Goal: Task Accomplishment & Management: Manage account settings

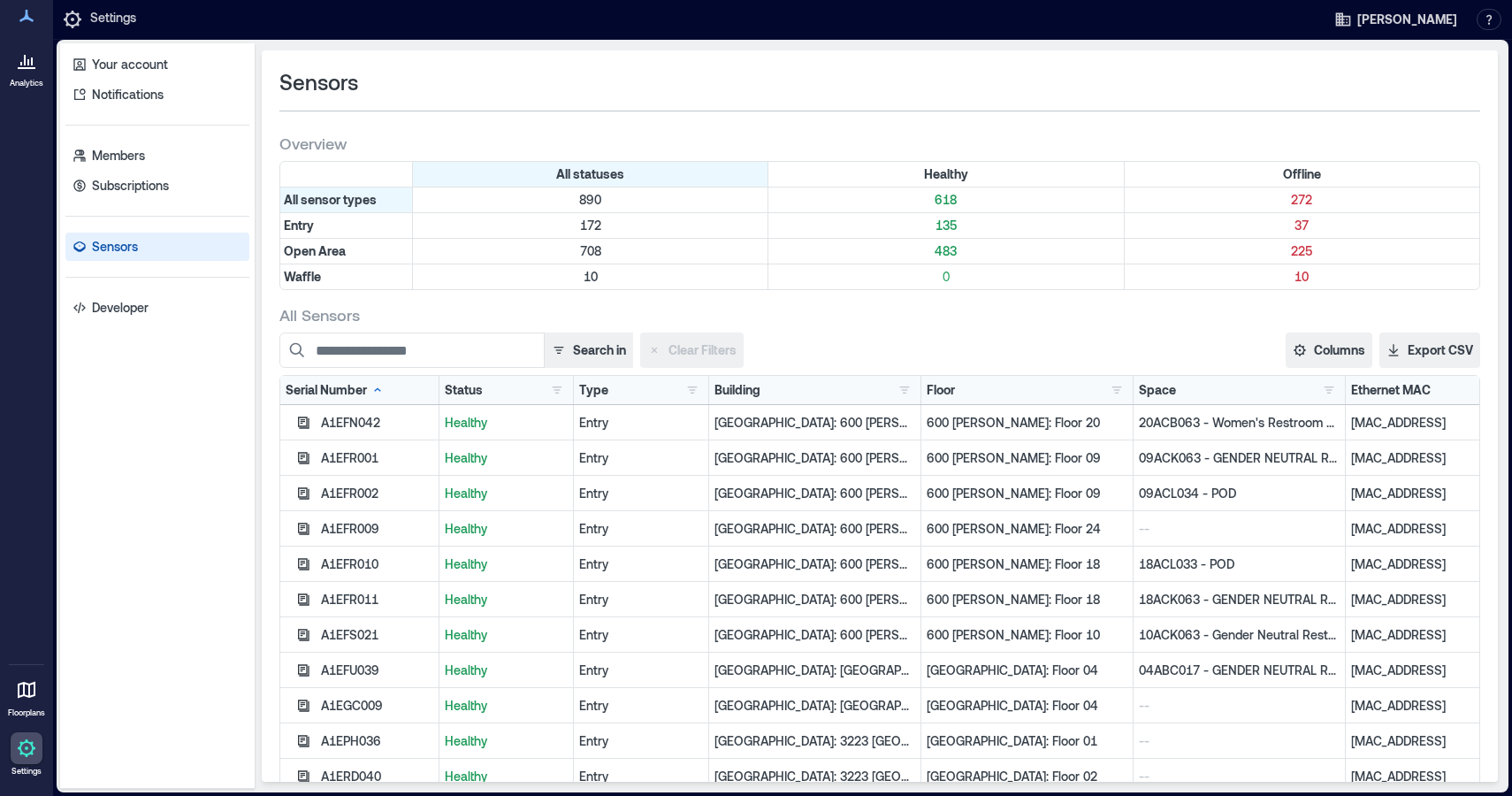
scroll to position [88, 0]
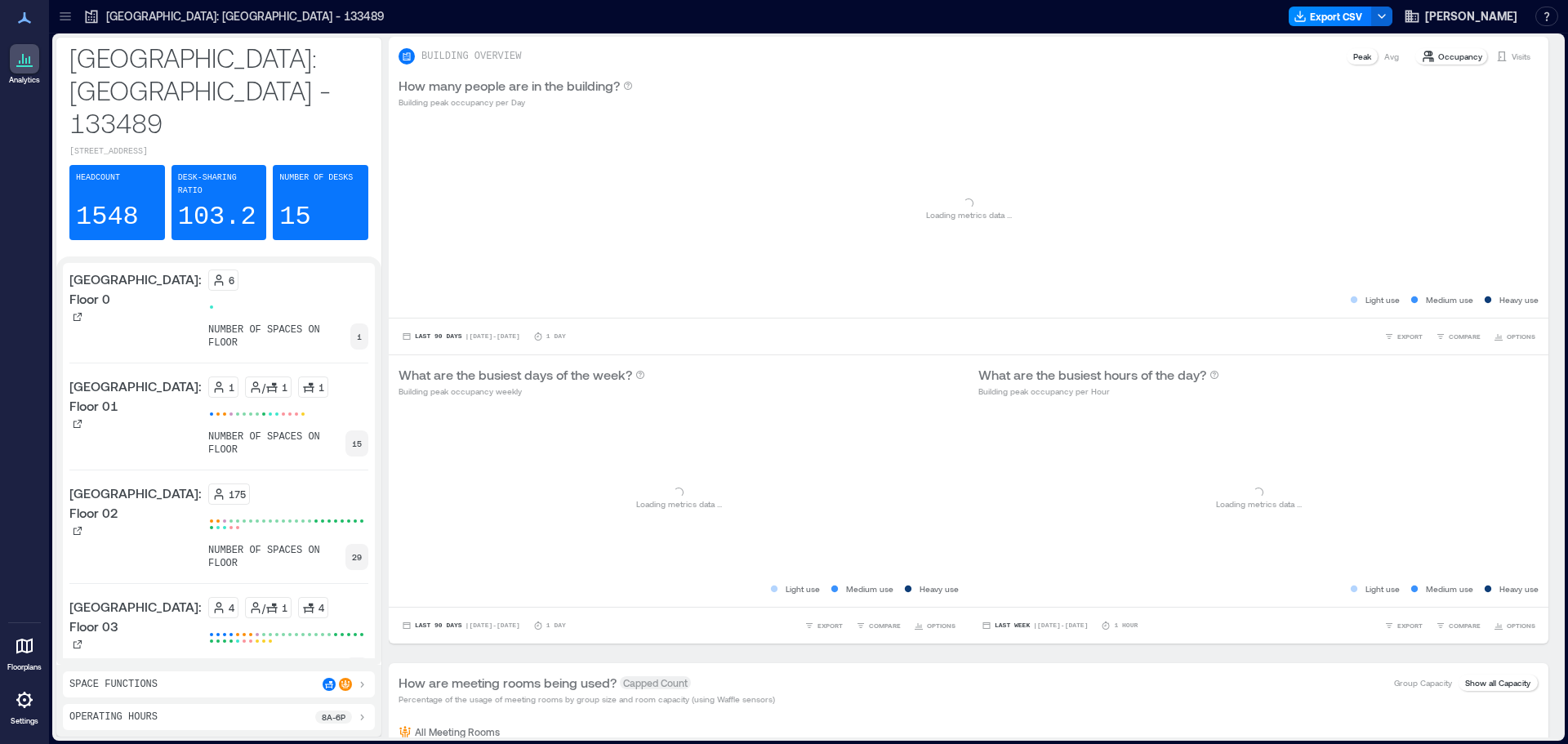
click at [24, 480] on icon at bounding box center [24, 700] width 19 height 19
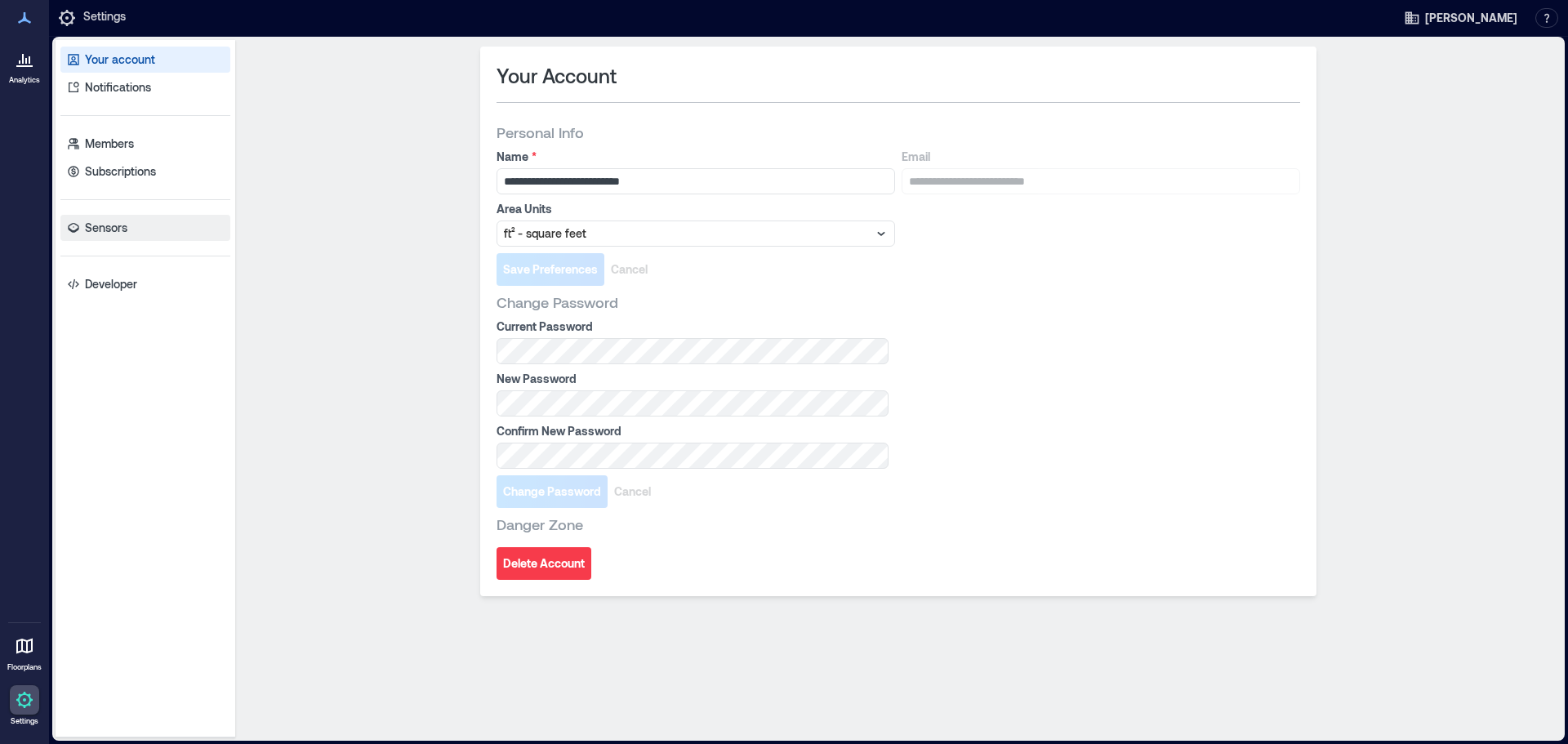
click at [94, 224] on p "Sensors" at bounding box center [106, 228] width 42 height 16
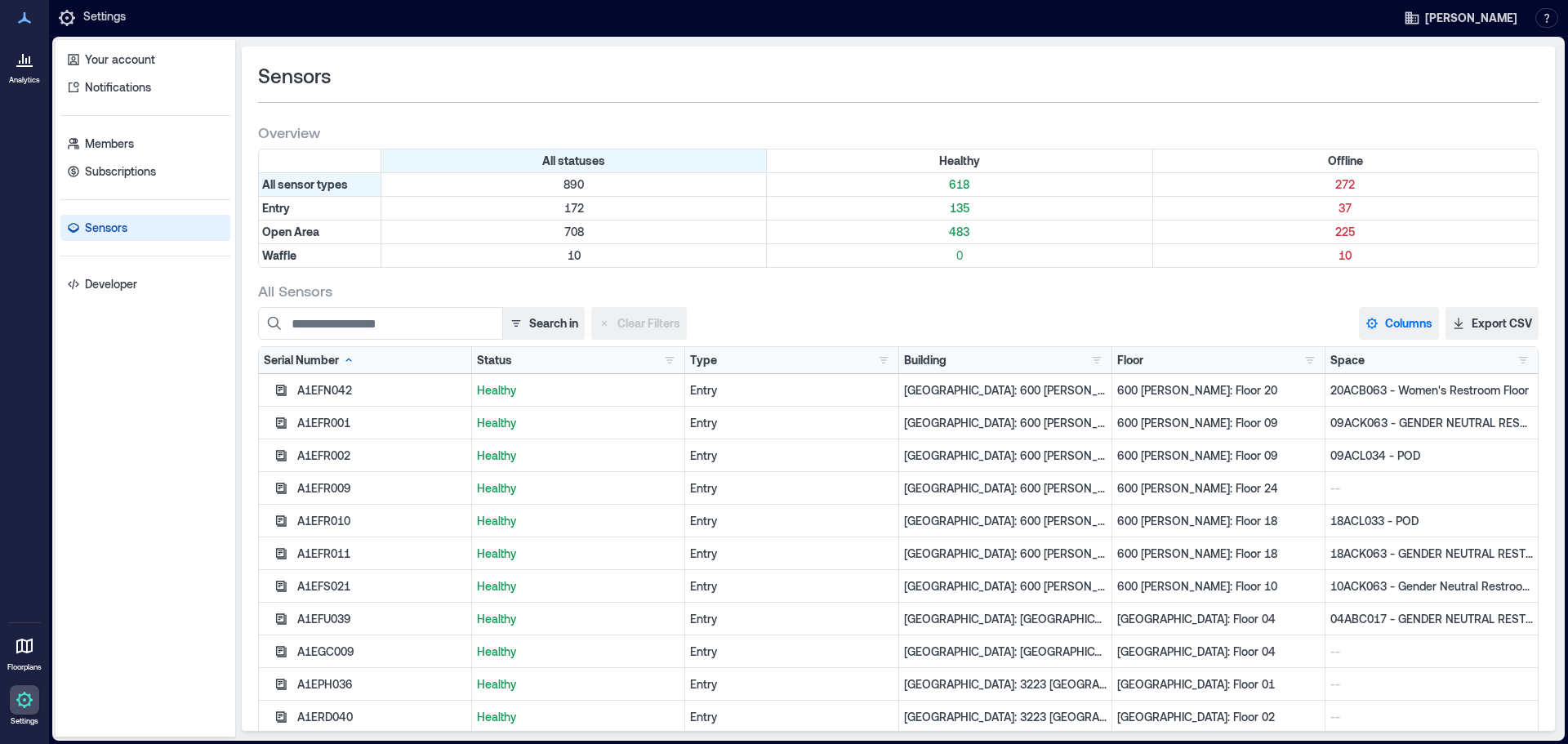
click at [821, 327] on button "Columns" at bounding box center [1399, 323] width 80 height 33
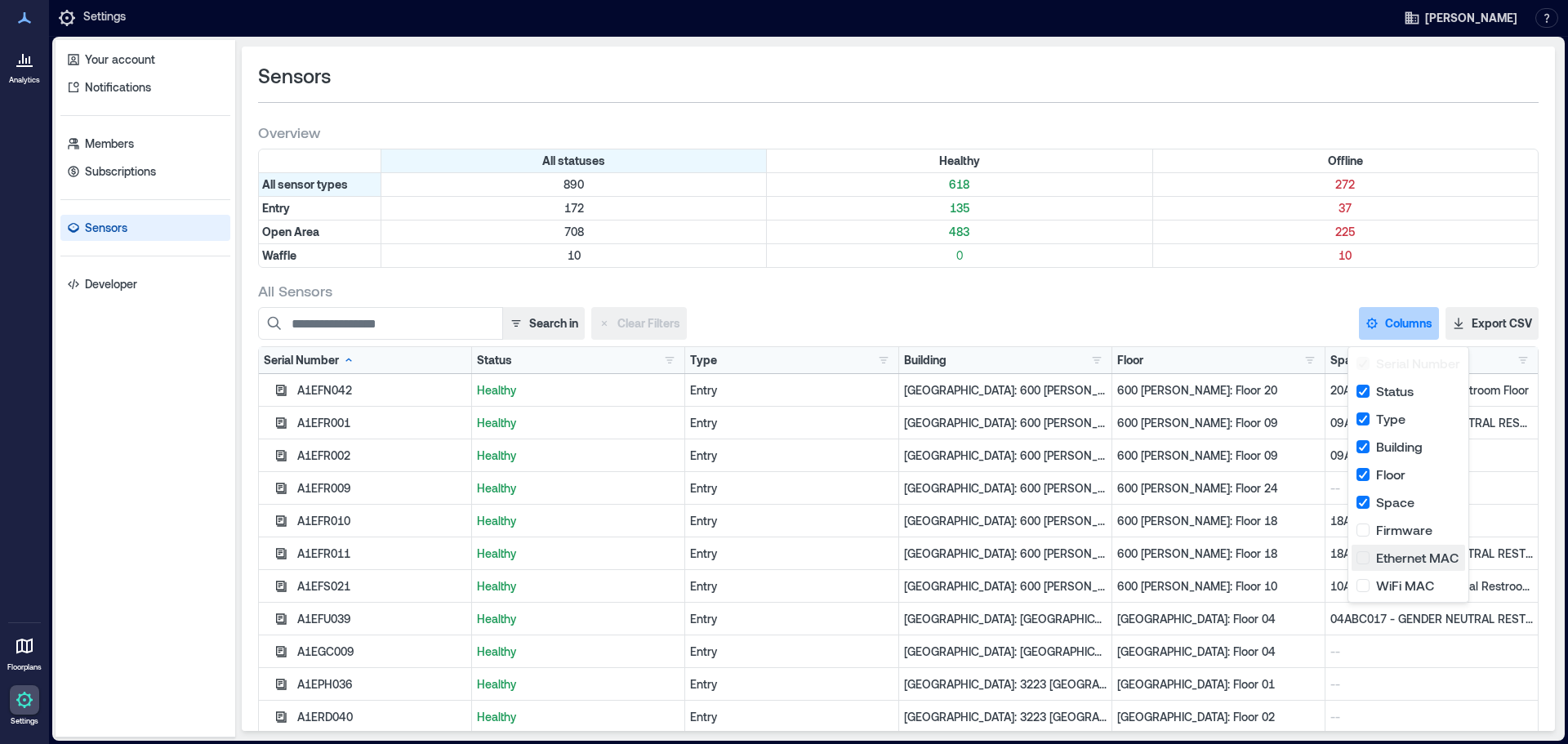
click at [821, 480] on button "Ethernet MAC" at bounding box center [1409, 558] width 114 height 27
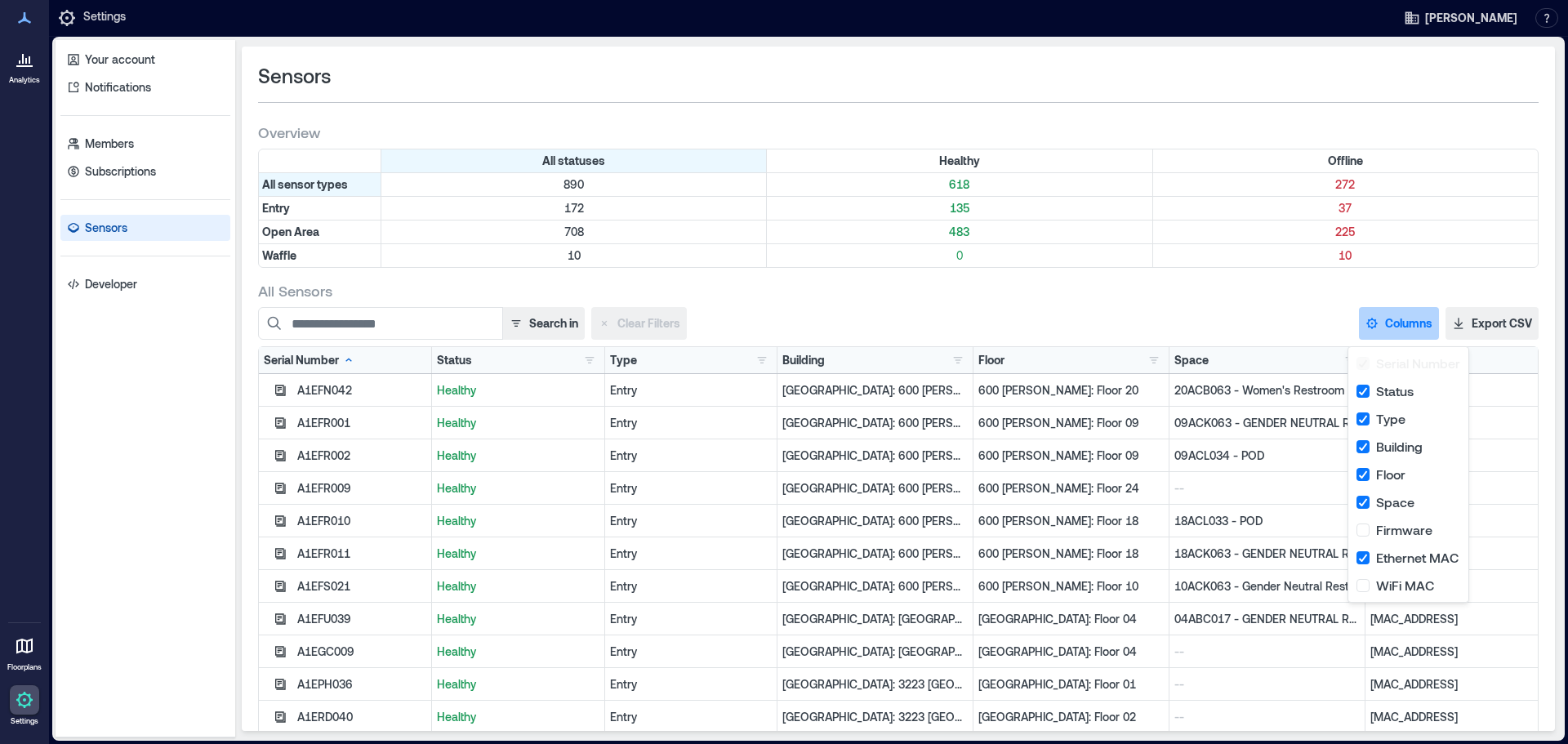
click at [821, 310] on div "Search in Clear Filters Columns Serial Number Status Type Building Floor Space …" at bounding box center [898, 323] width 1280 height 33
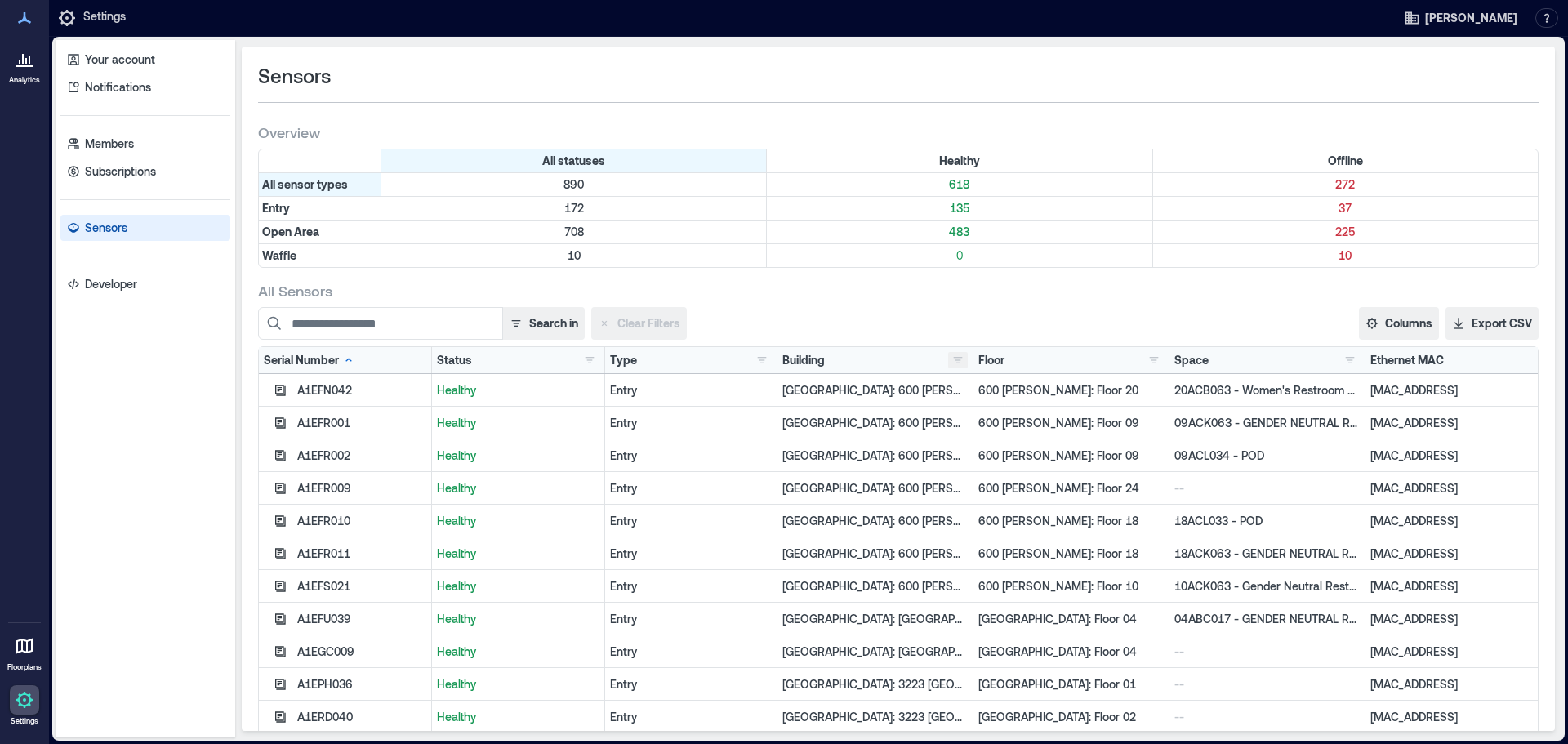
click at [821, 356] on button "button" at bounding box center [957, 360] width 19 height 16
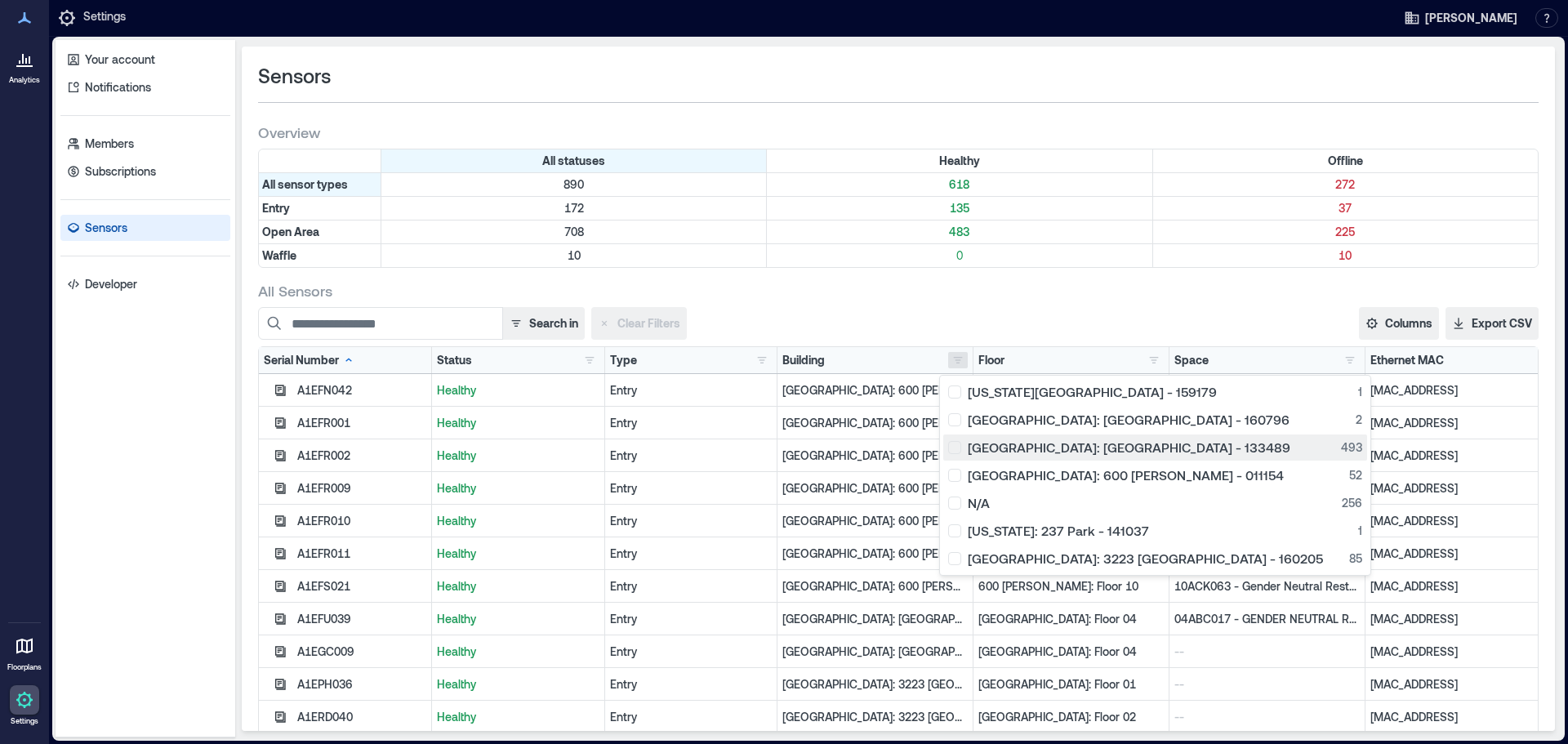
click at [821, 447] on div "[GEOGRAPHIC_DATA]: [GEOGRAPHIC_DATA] - 133489 493" at bounding box center [1155, 448] width 414 height 16
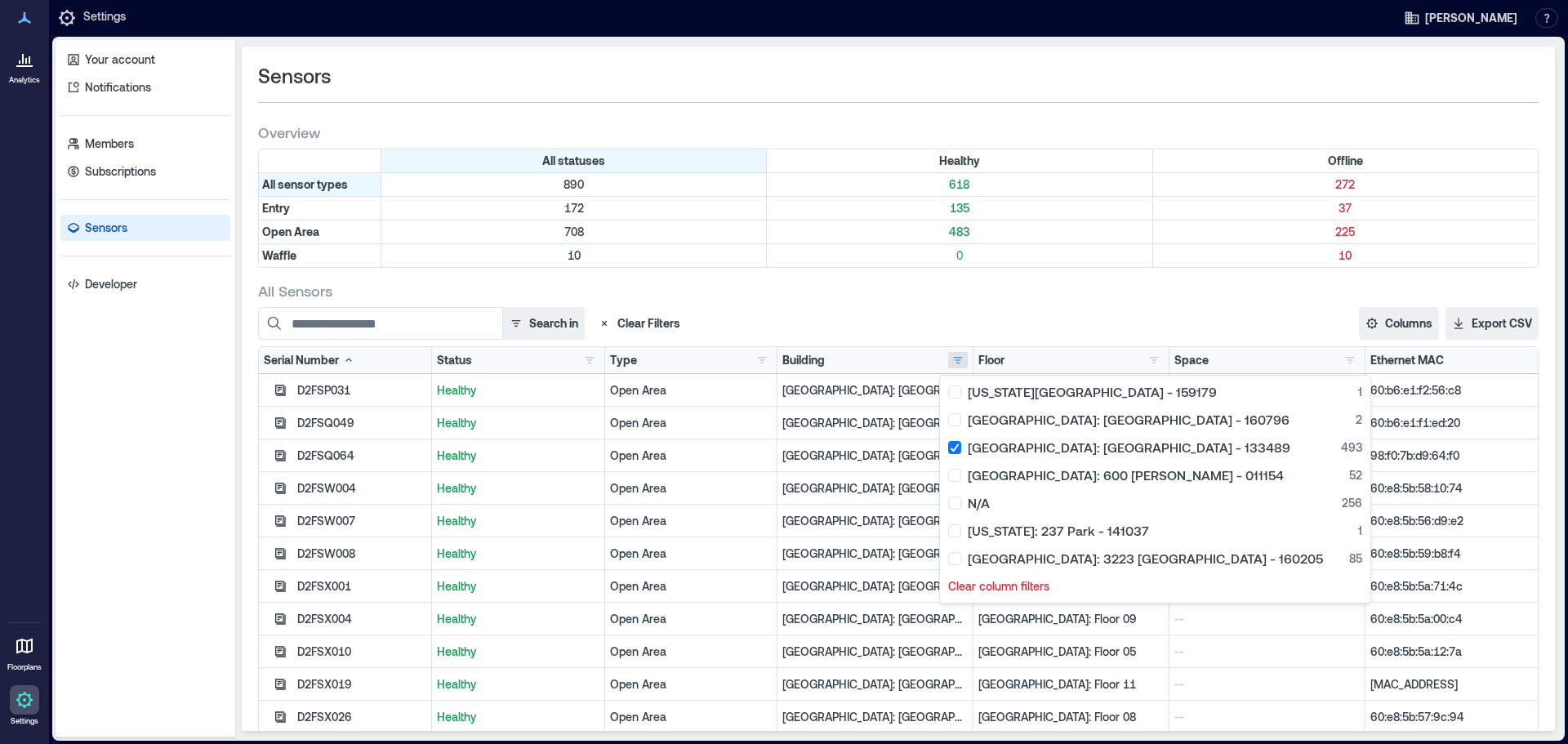
click at [821, 313] on div "Search in Clear Filters" at bounding box center [584, 323] width 653 height 33
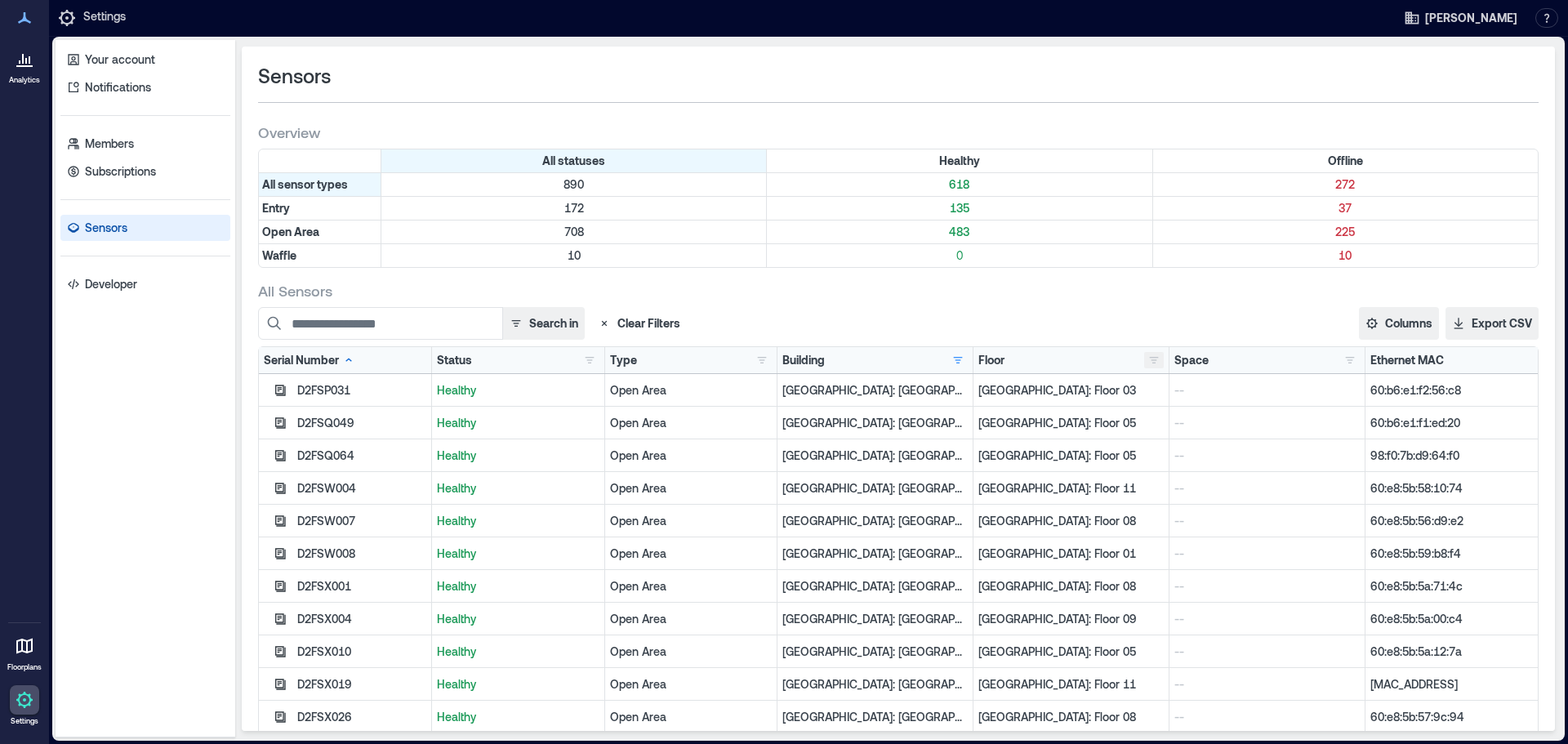
click at [821, 356] on button "button" at bounding box center [1153, 360] width 19 height 16
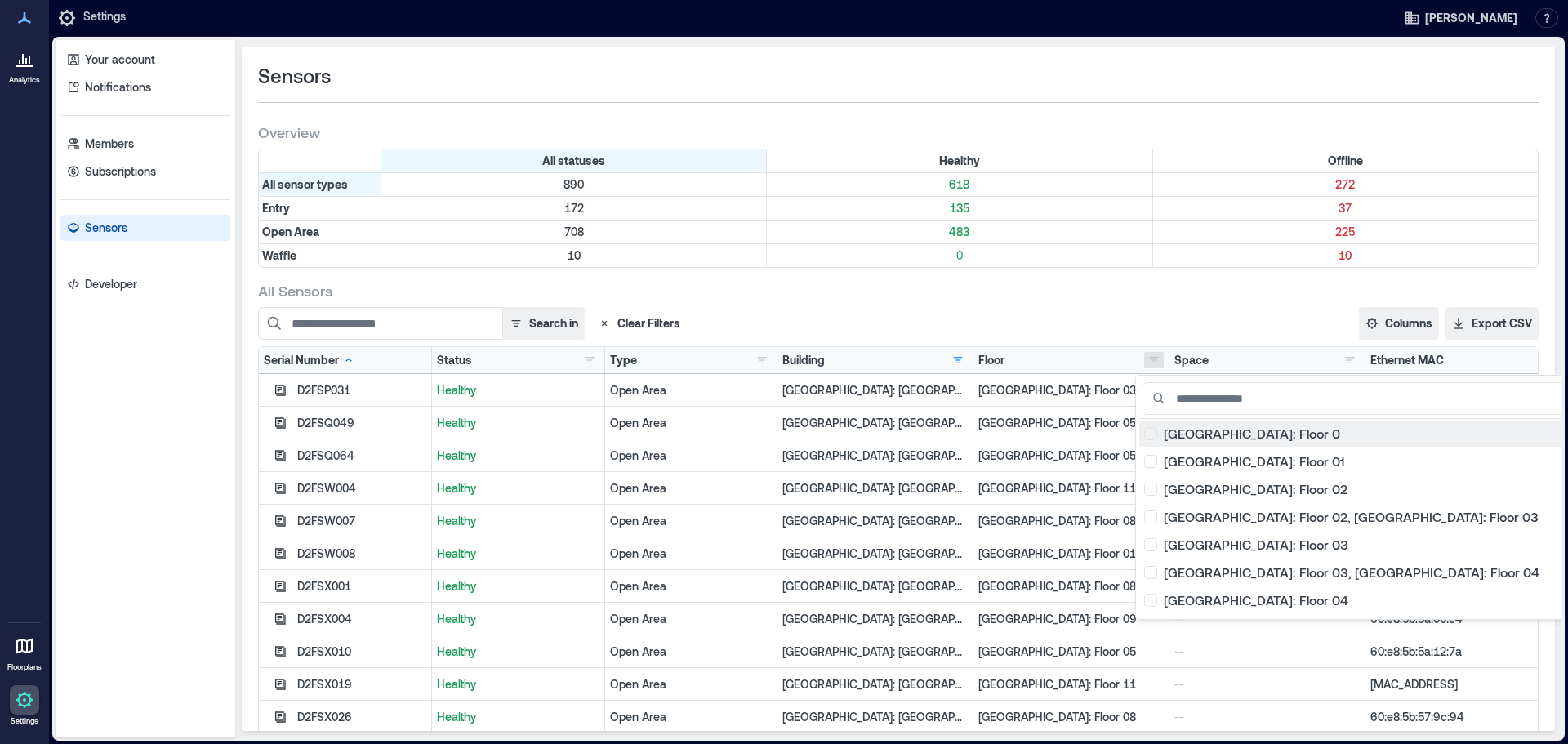
click at [821, 436] on div "[GEOGRAPHIC_DATA]: Floor 0 1" at bounding box center [1361, 434] width 434 height 16
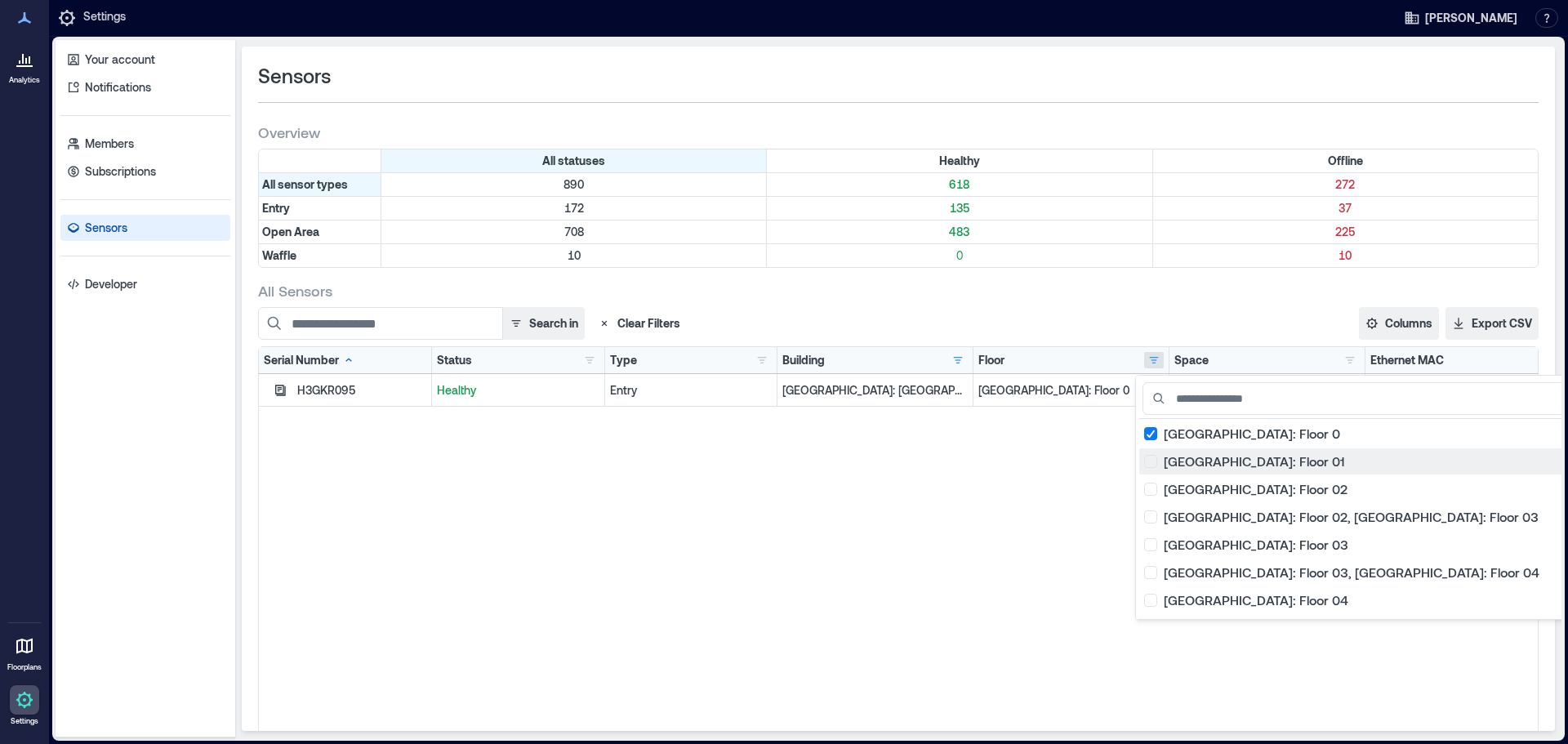
click at [821, 460] on div "[GEOGRAPHIC_DATA]: Floor 01 43" at bounding box center [1361, 462] width 434 height 16
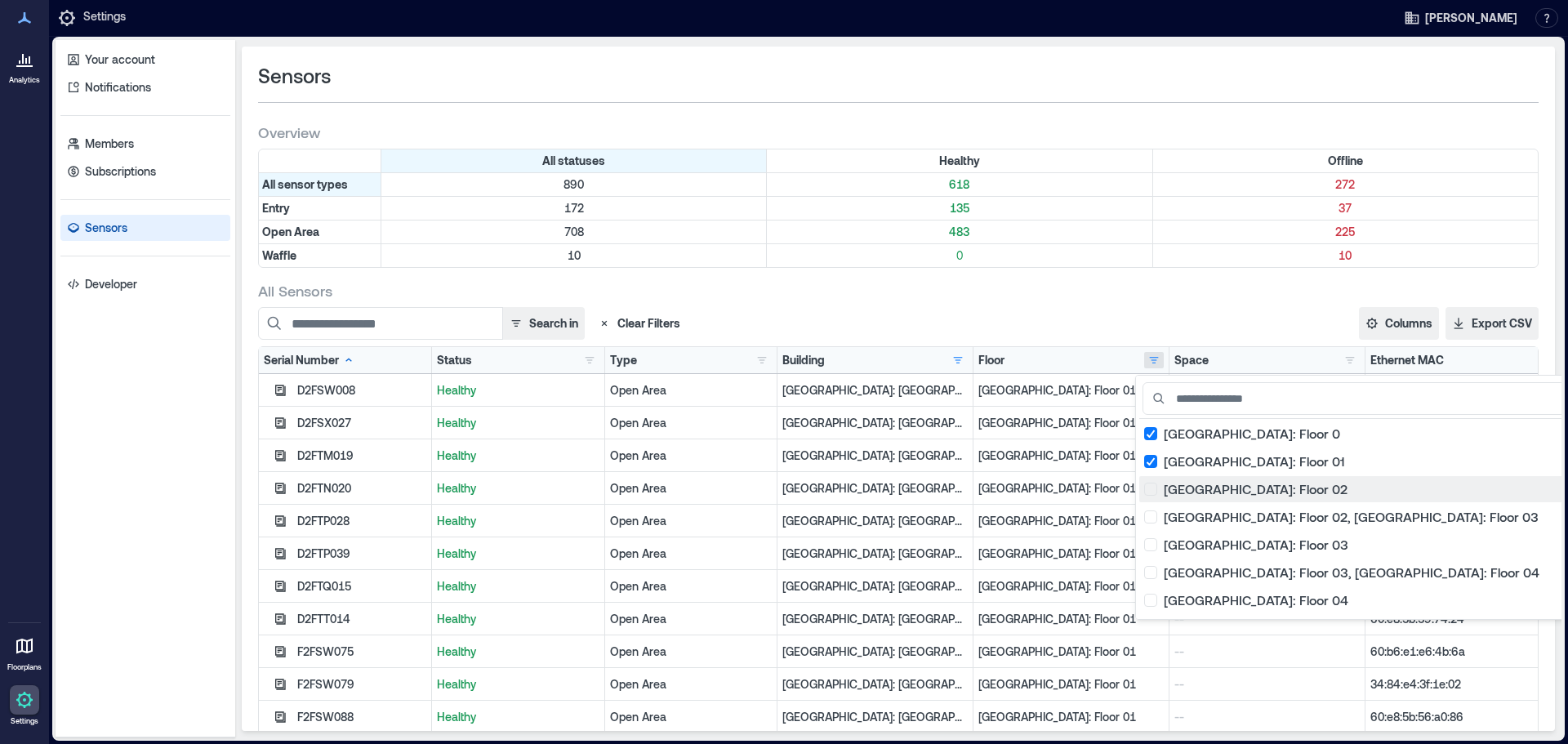
click at [821, 480] on div "[GEOGRAPHIC_DATA]: Floor 02 42" at bounding box center [1361, 489] width 434 height 16
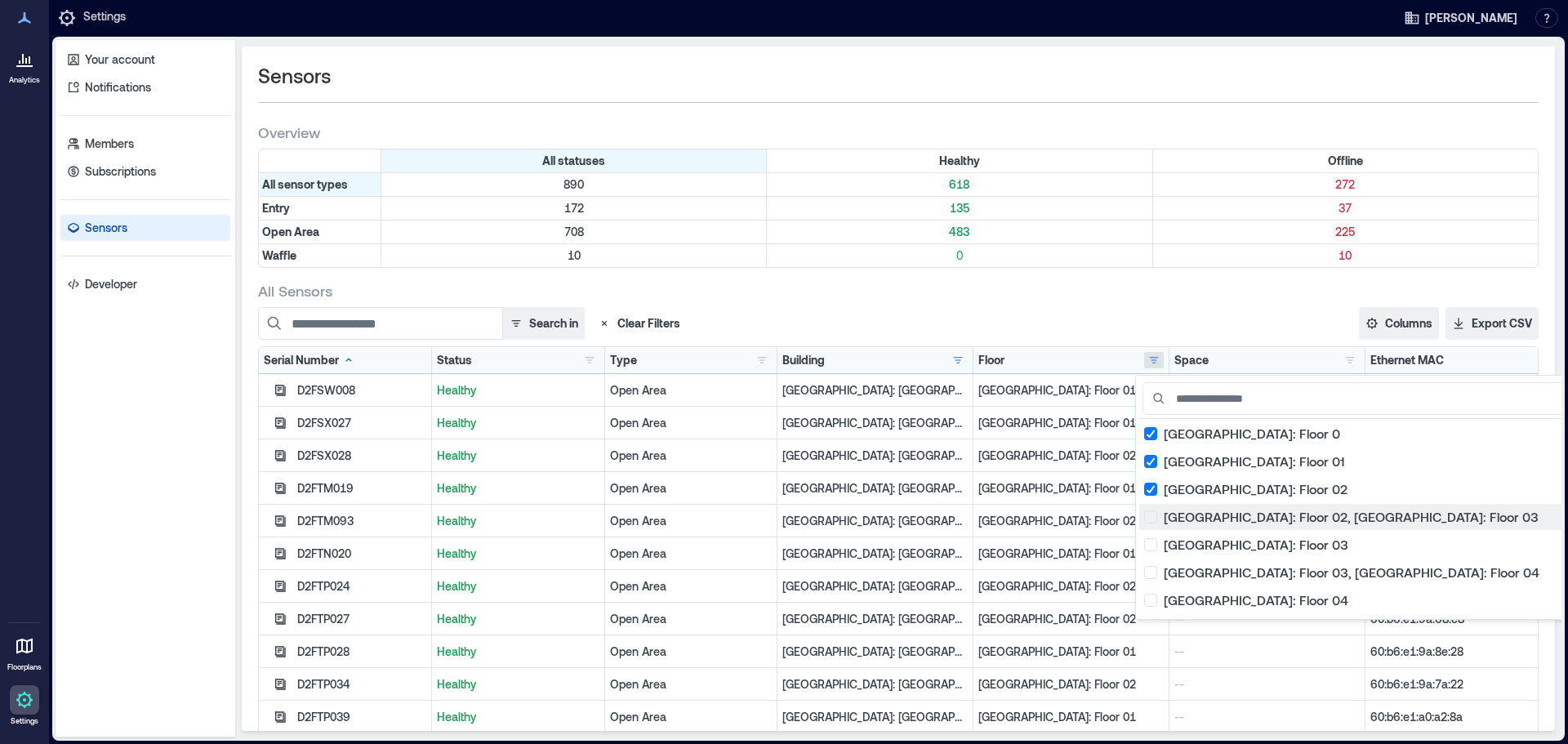
click at [821, 480] on div "[GEOGRAPHIC_DATA]: Floor 02, [GEOGRAPHIC_DATA]: Floor 03 1" at bounding box center [1361, 518] width 434 height 16
click at [821, 480] on div "[GEOGRAPHIC_DATA]: Floor 03 39" at bounding box center [1361, 545] width 434 height 16
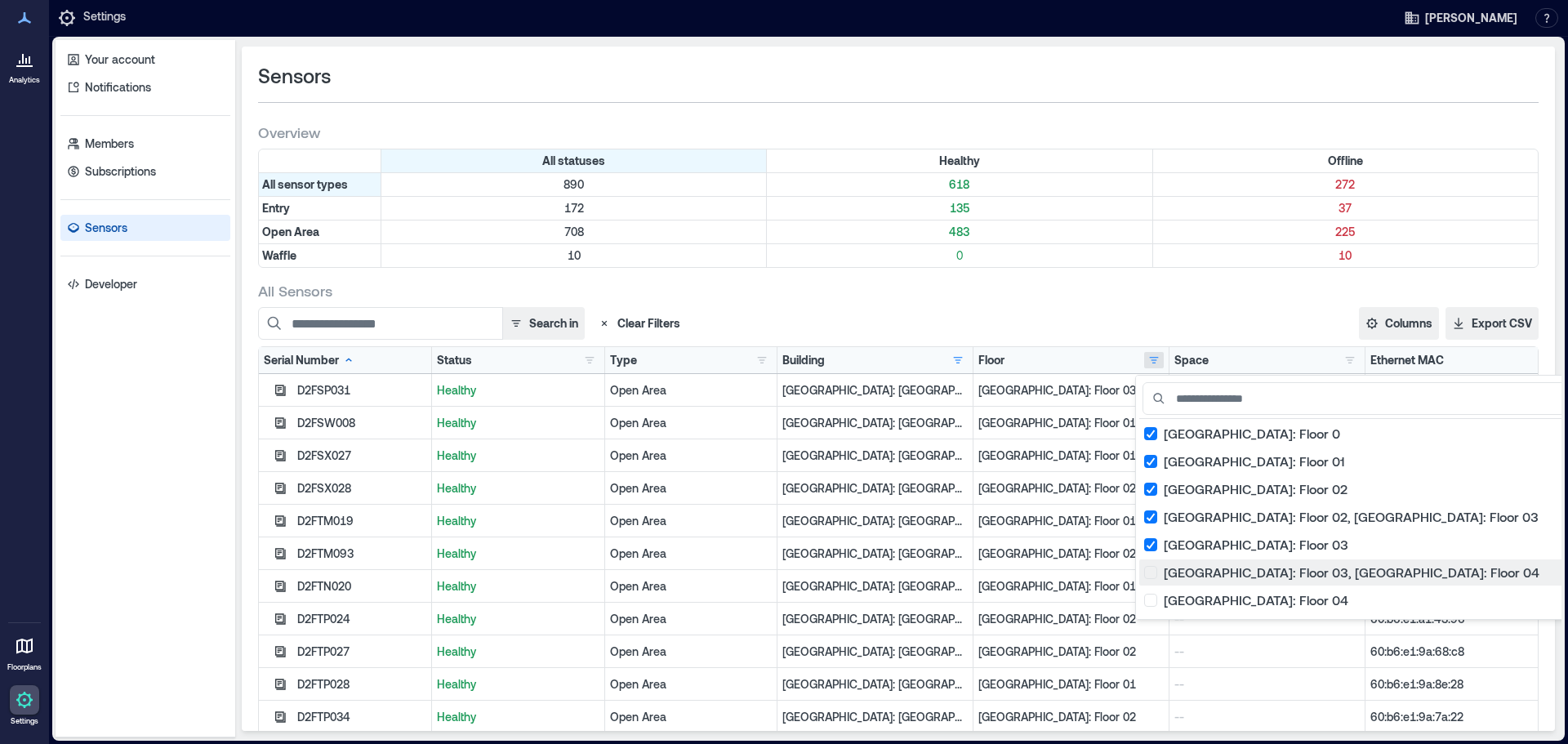
click at [821, 480] on div "[GEOGRAPHIC_DATA]: Floor 03, [GEOGRAPHIC_DATA]: Floor 04 1" at bounding box center [1361, 573] width 434 height 16
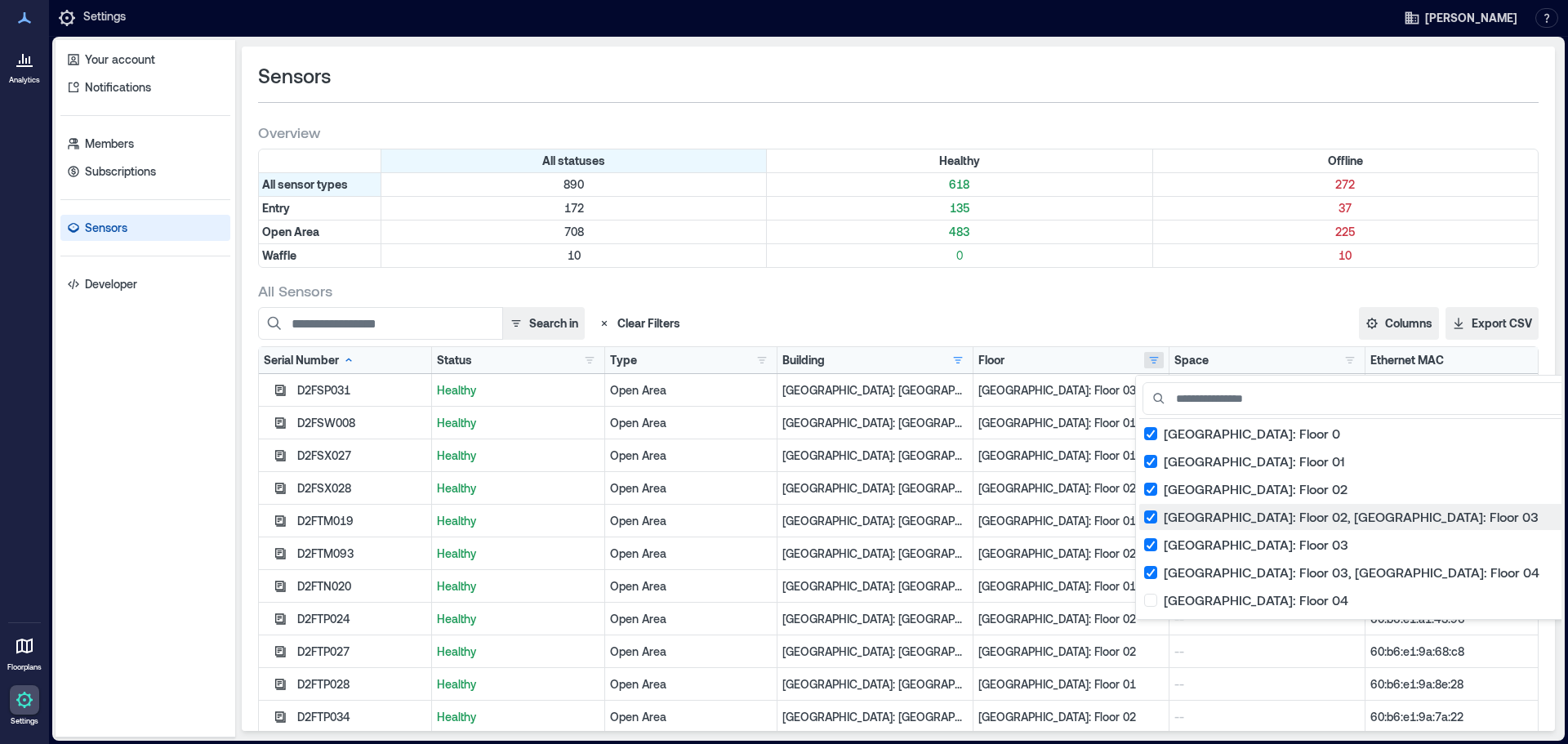
scroll to position [82, 0]
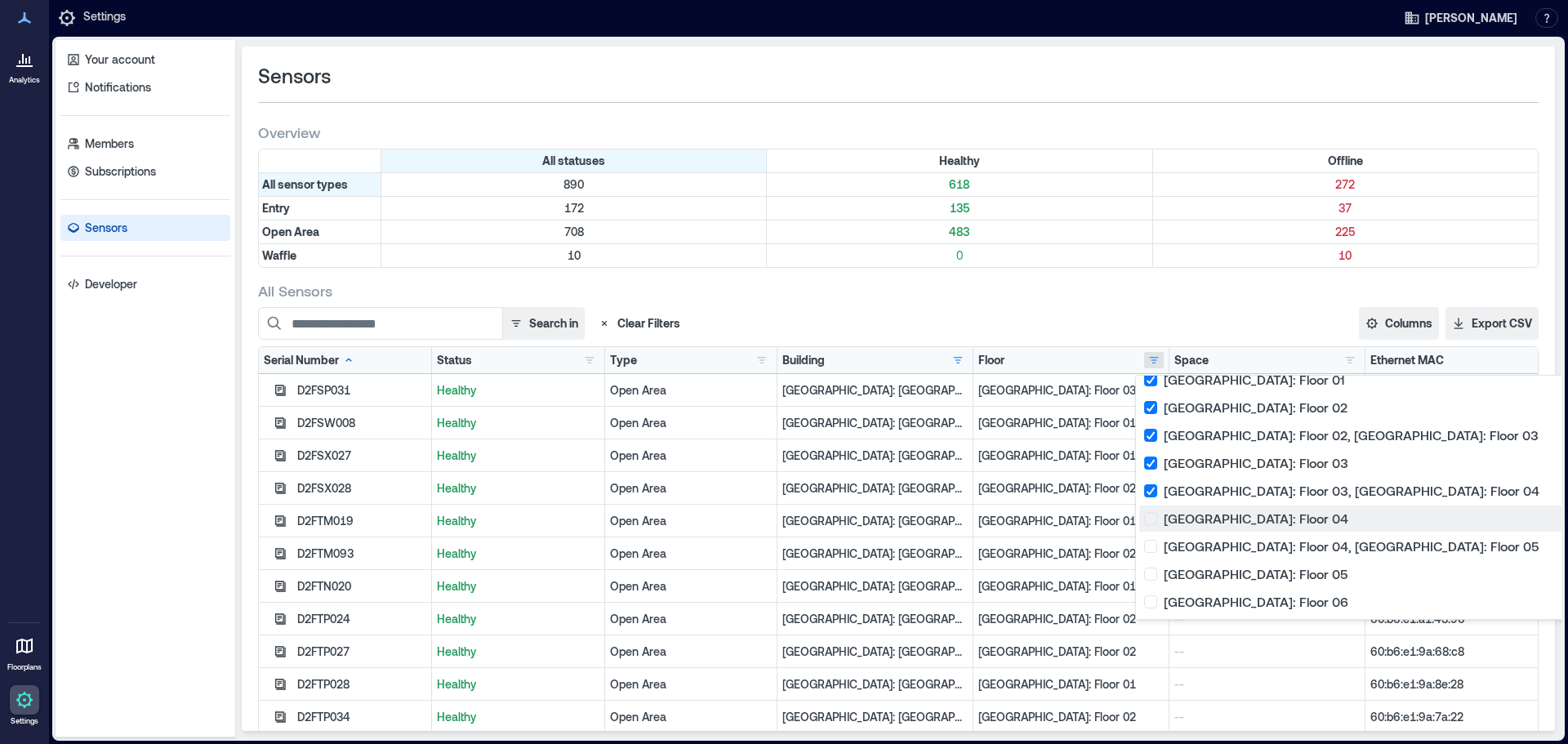
click at [821, 480] on div "[GEOGRAPHIC_DATA]: Floor 04 42" at bounding box center [1361, 519] width 434 height 16
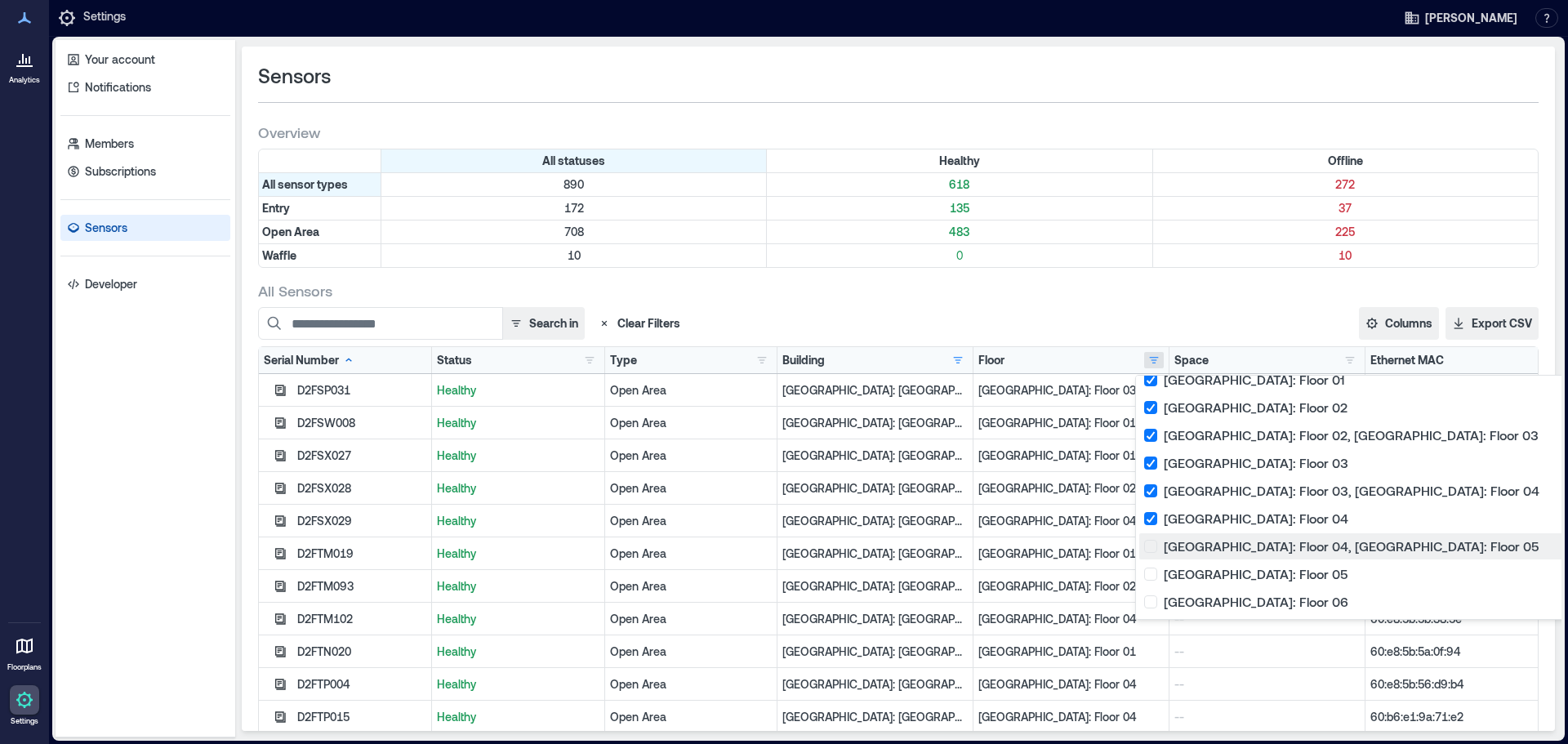
click at [821, 480] on div "[GEOGRAPHIC_DATA]: Floor 04, [GEOGRAPHIC_DATA]: Floor 05 2" at bounding box center [1361, 547] width 434 height 16
click at [821, 480] on div "[GEOGRAPHIC_DATA]: Floor 05 38" at bounding box center [1361, 574] width 434 height 16
click at [821, 293] on div "All Sensors" at bounding box center [898, 290] width 1280 height 19
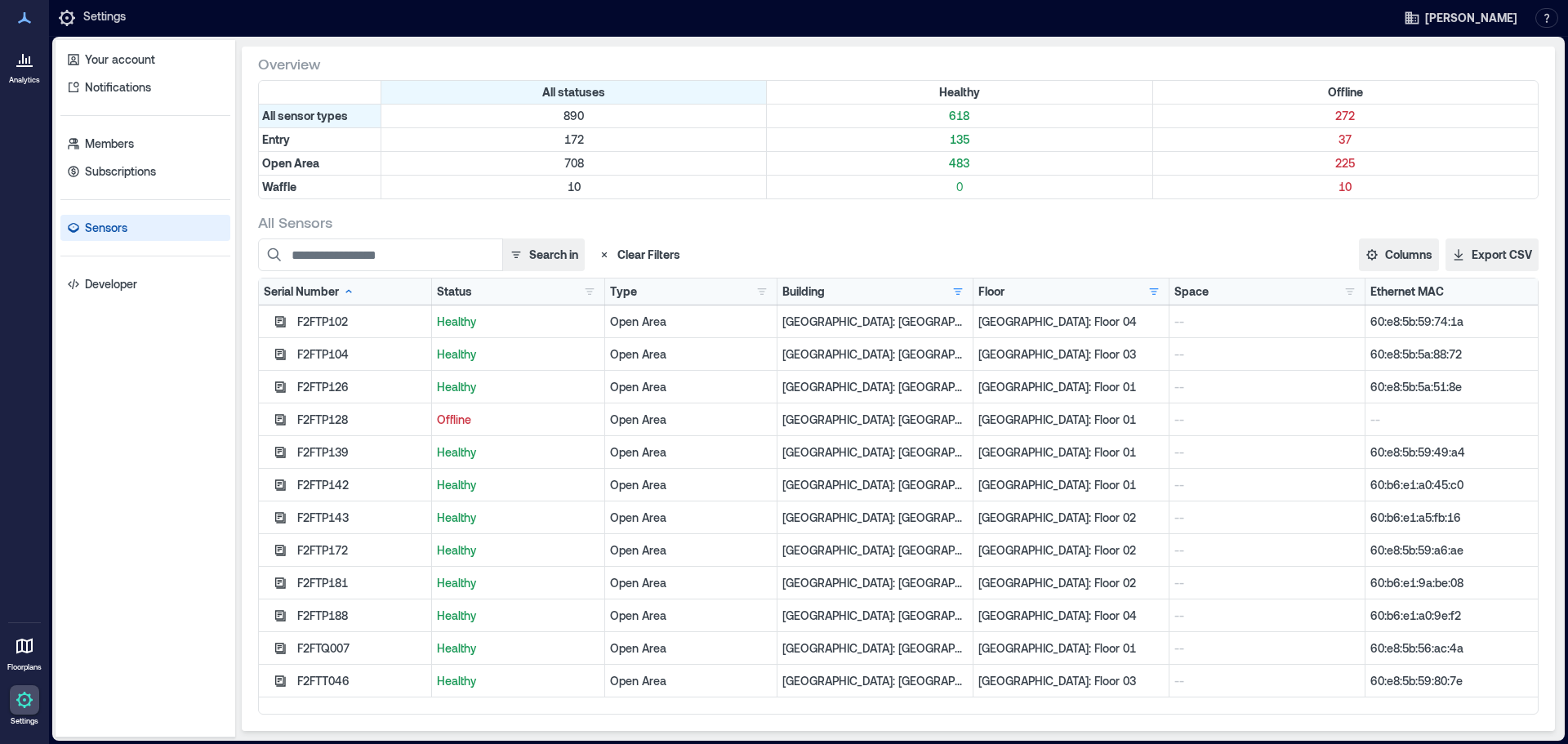
scroll to position [3481, 0]
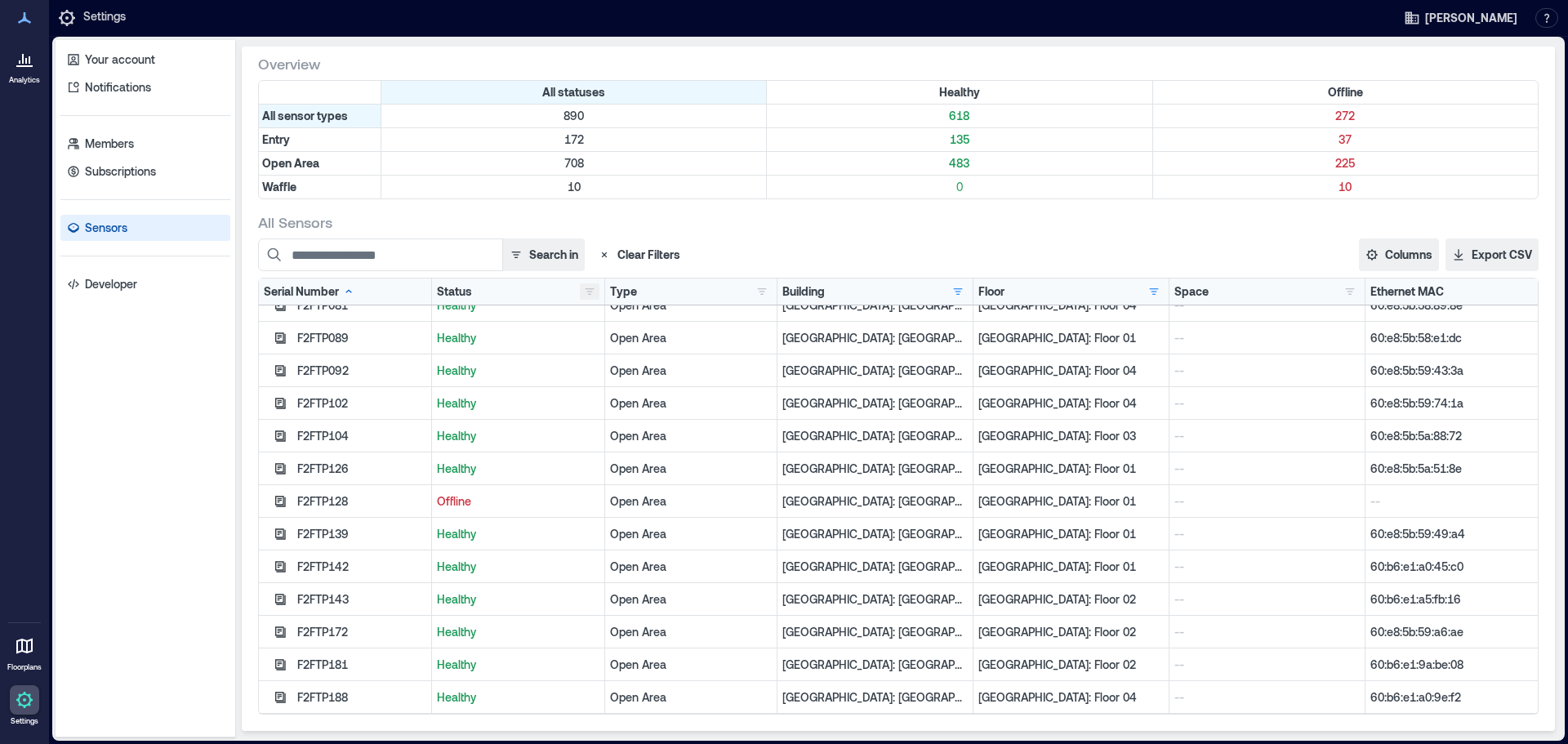
click at [583, 289] on button "button" at bounding box center [589, 291] width 19 height 16
click at [583, 352] on div "Offline 10" at bounding box center [634, 352] width 103 height 16
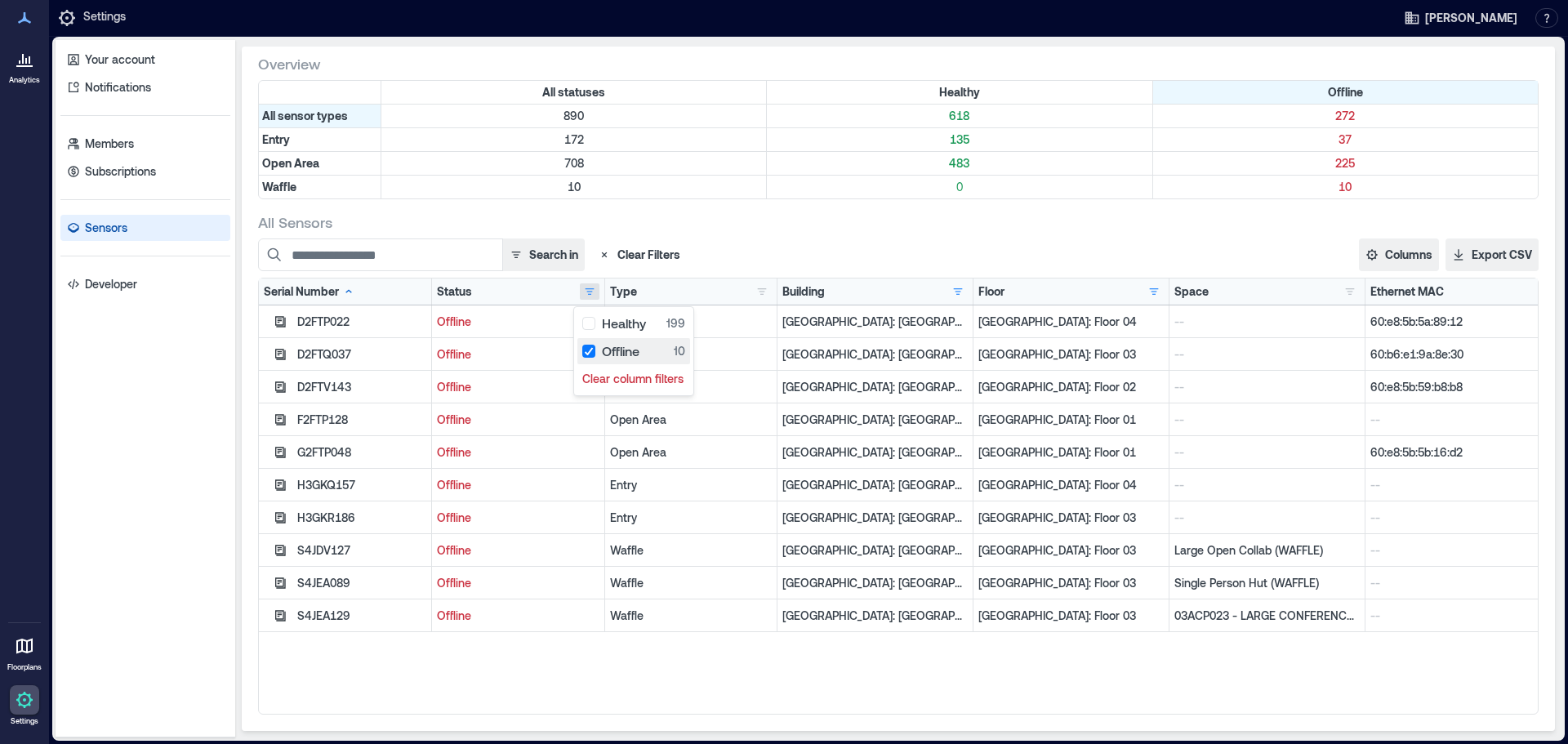
scroll to position [0, 0]
drag, startPoint x: 1469, startPoint y: 326, endPoint x: 1357, endPoint y: 331, distance: 112.1
click at [821, 331] on div "60:e8:5b:5a:89:12" at bounding box center [1452, 323] width 172 height 33
click at [582, 289] on button "button" at bounding box center [589, 291] width 19 height 16
click at [586, 355] on div "Offline 10" at bounding box center [634, 352] width 103 height 16
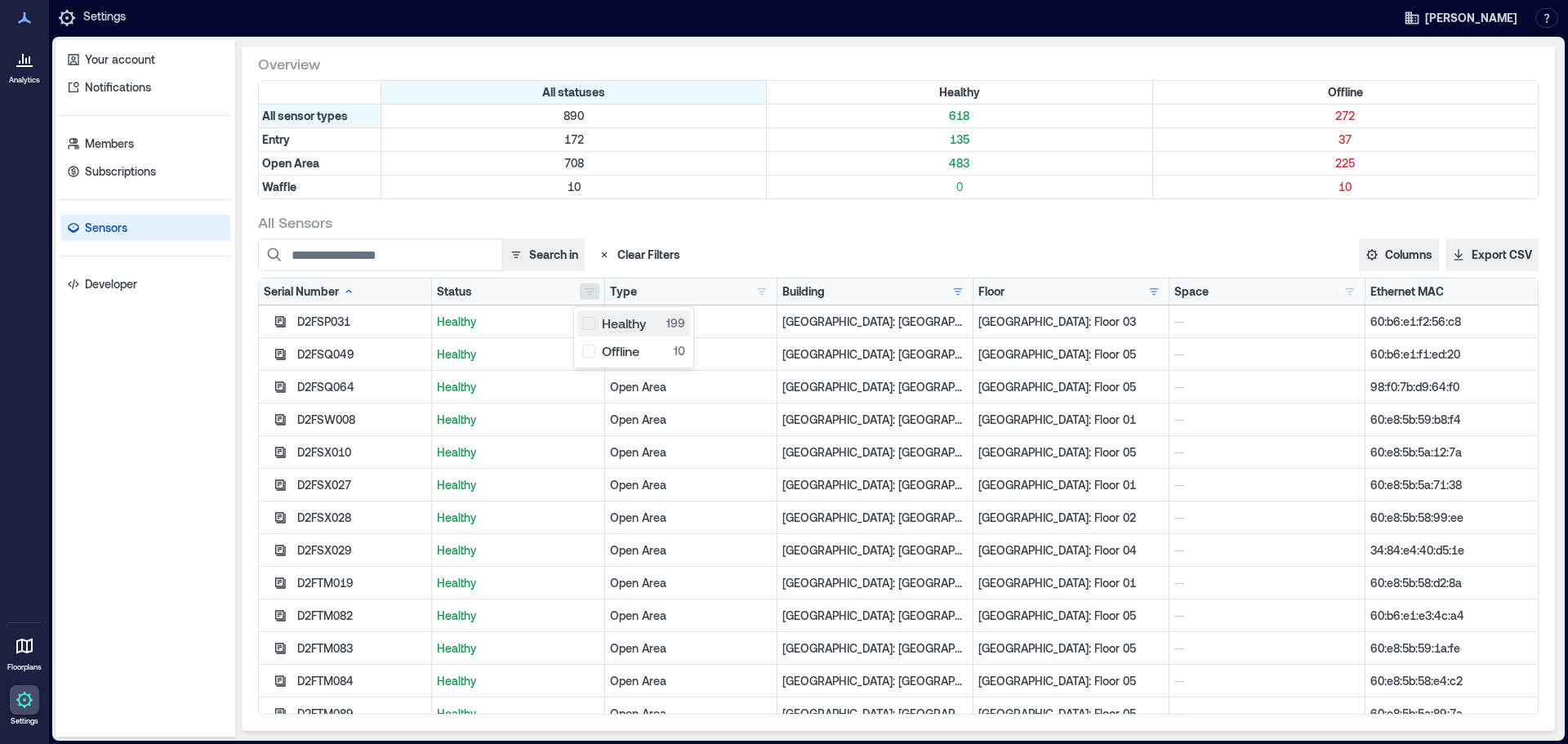
click at [588, 325] on div "Healthy 199" at bounding box center [634, 323] width 103 height 16
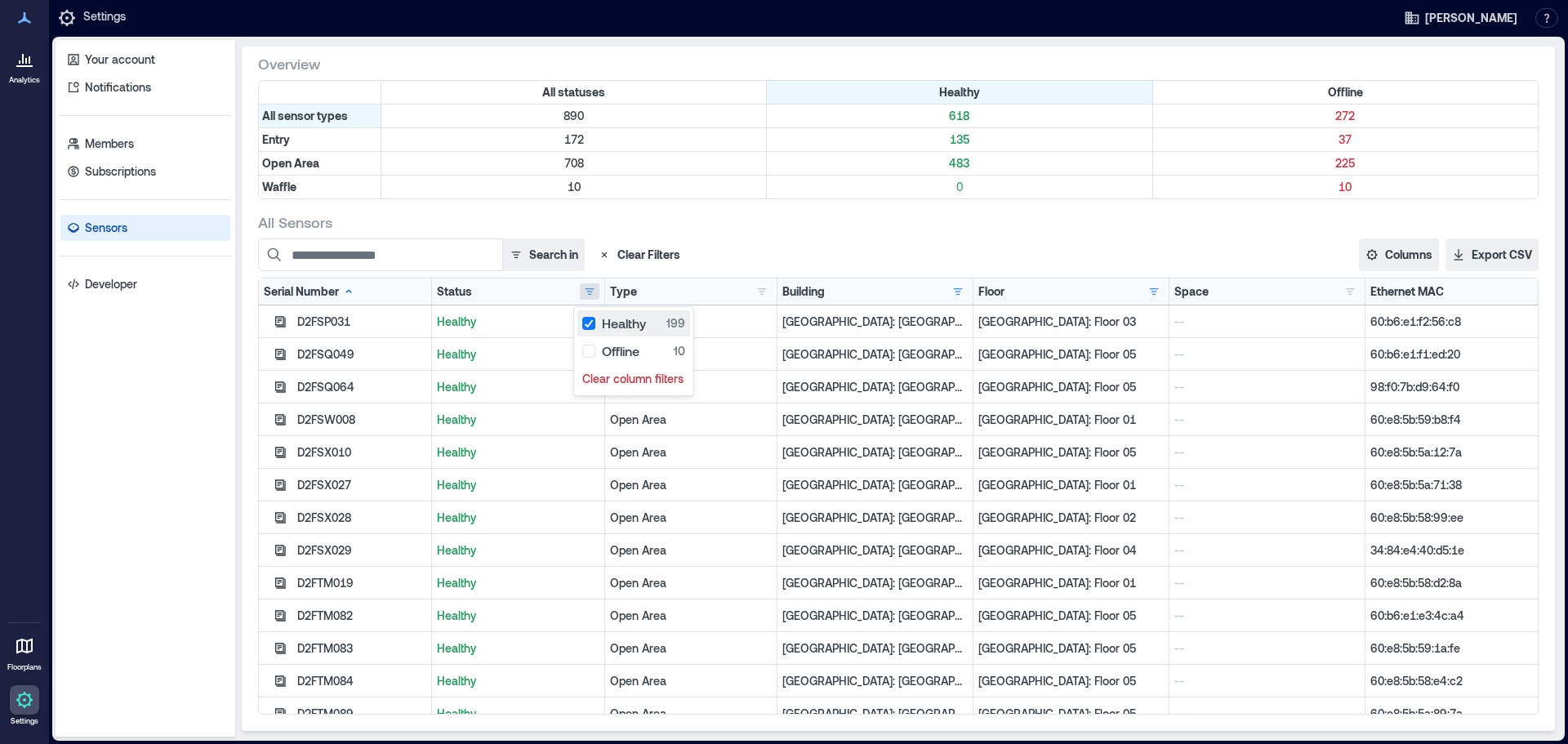
click at [588, 325] on div "Healthy 199" at bounding box center [634, 323] width 103 height 16
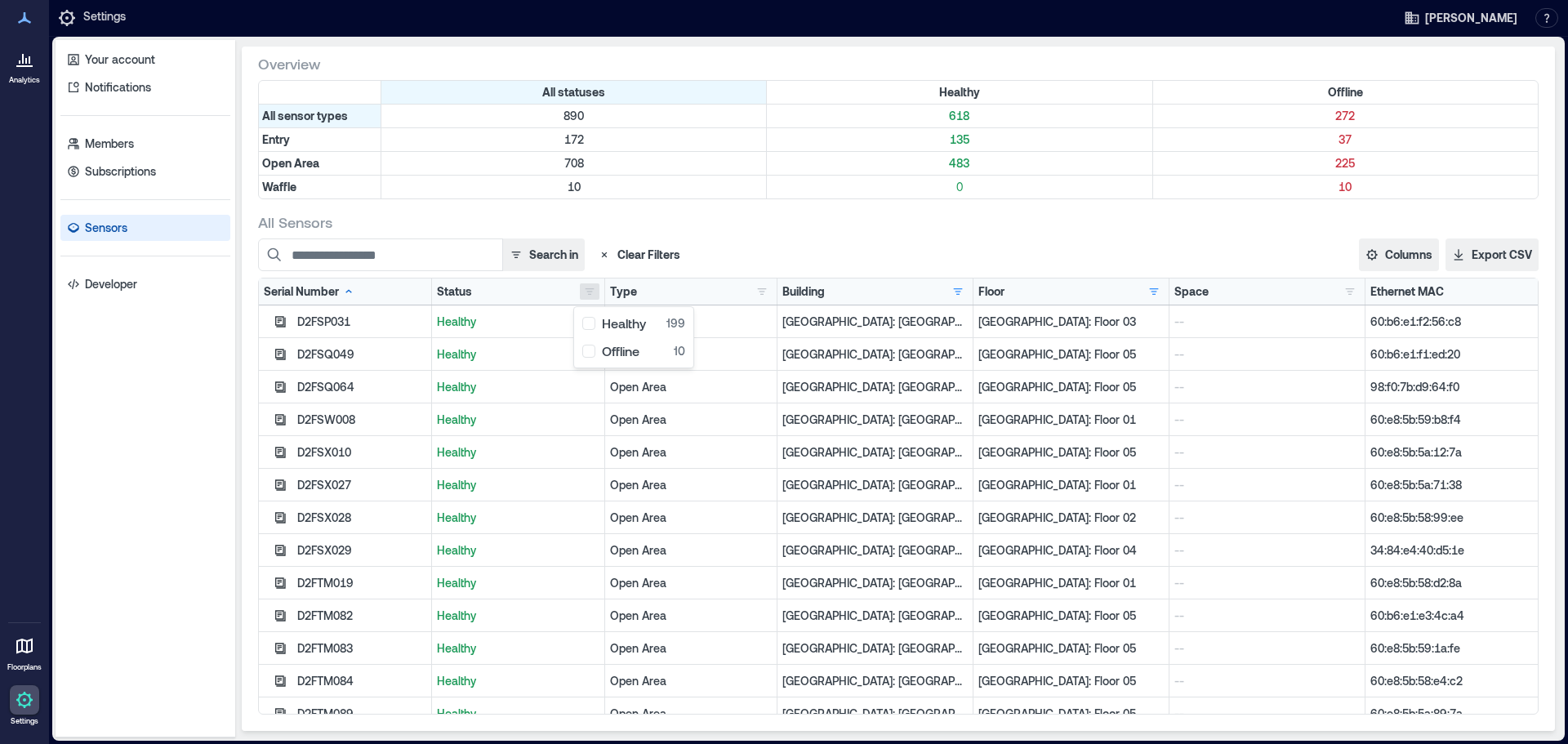
click at [494, 432] on div "Healthy" at bounding box center [518, 421] width 173 height 33
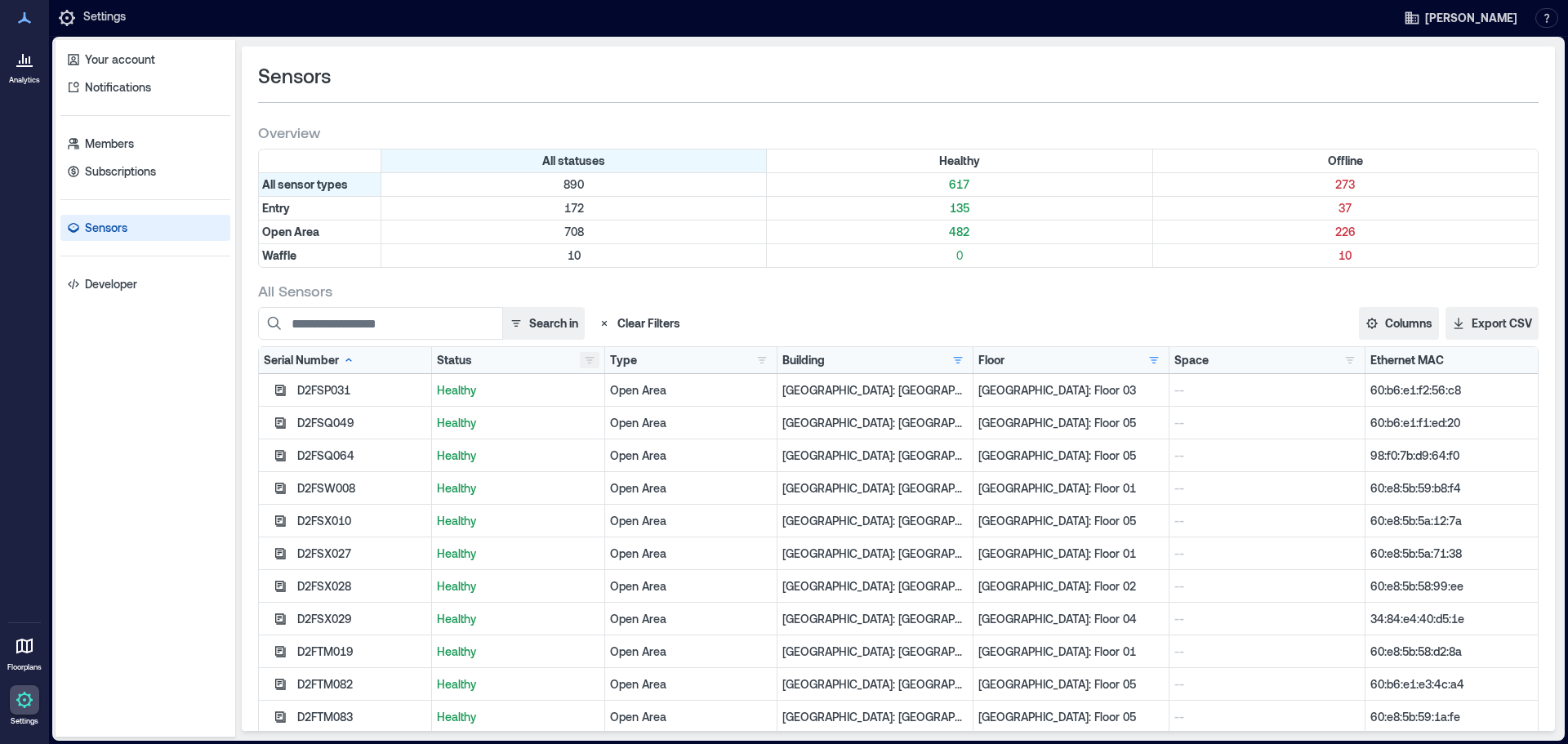
click at [584, 360] on button "button" at bounding box center [589, 360] width 19 height 16
click at [590, 421] on div "Offline 11" at bounding box center [634, 420] width 103 height 16
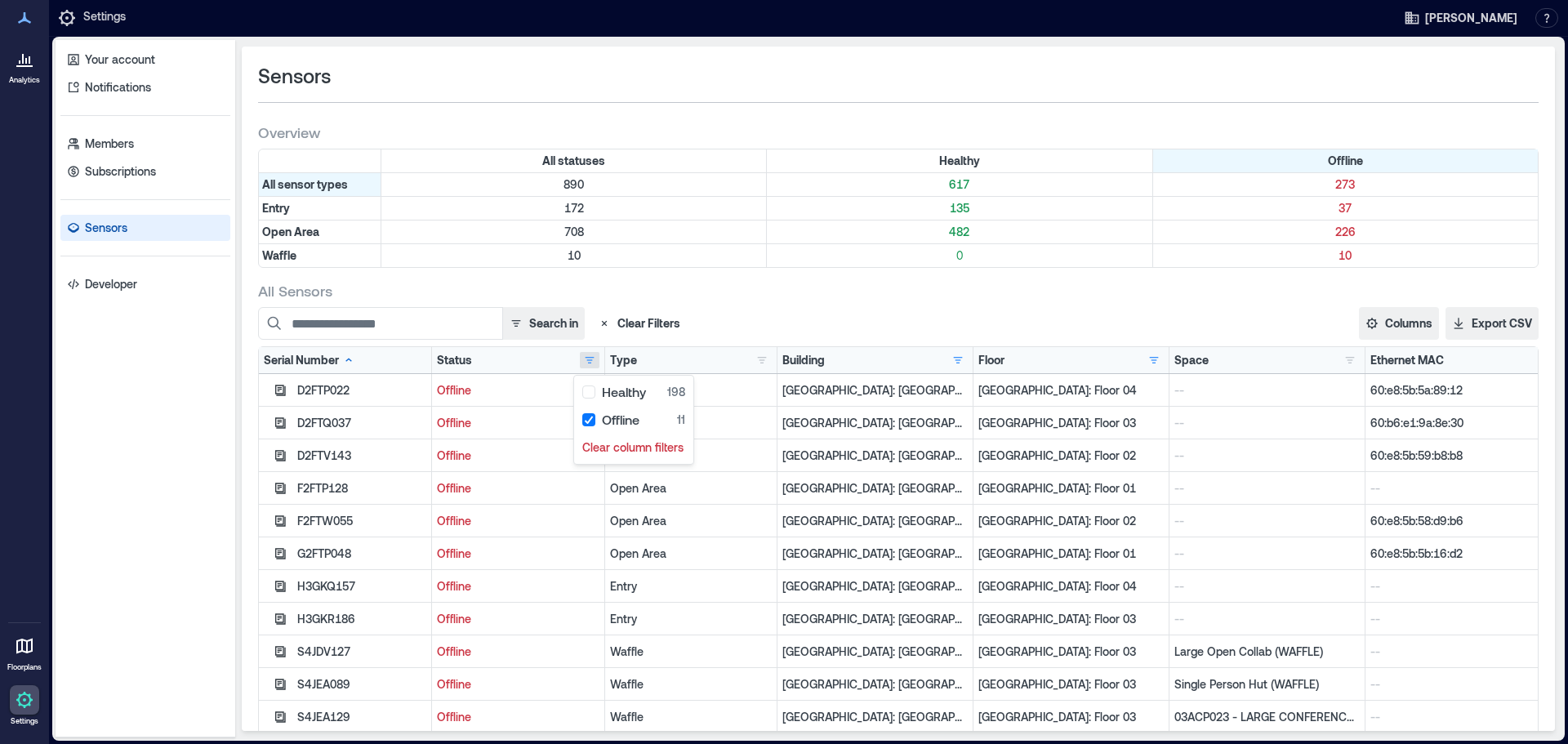
click at [737, 310] on div "Search in Clear Filters" at bounding box center [584, 323] width 653 height 33
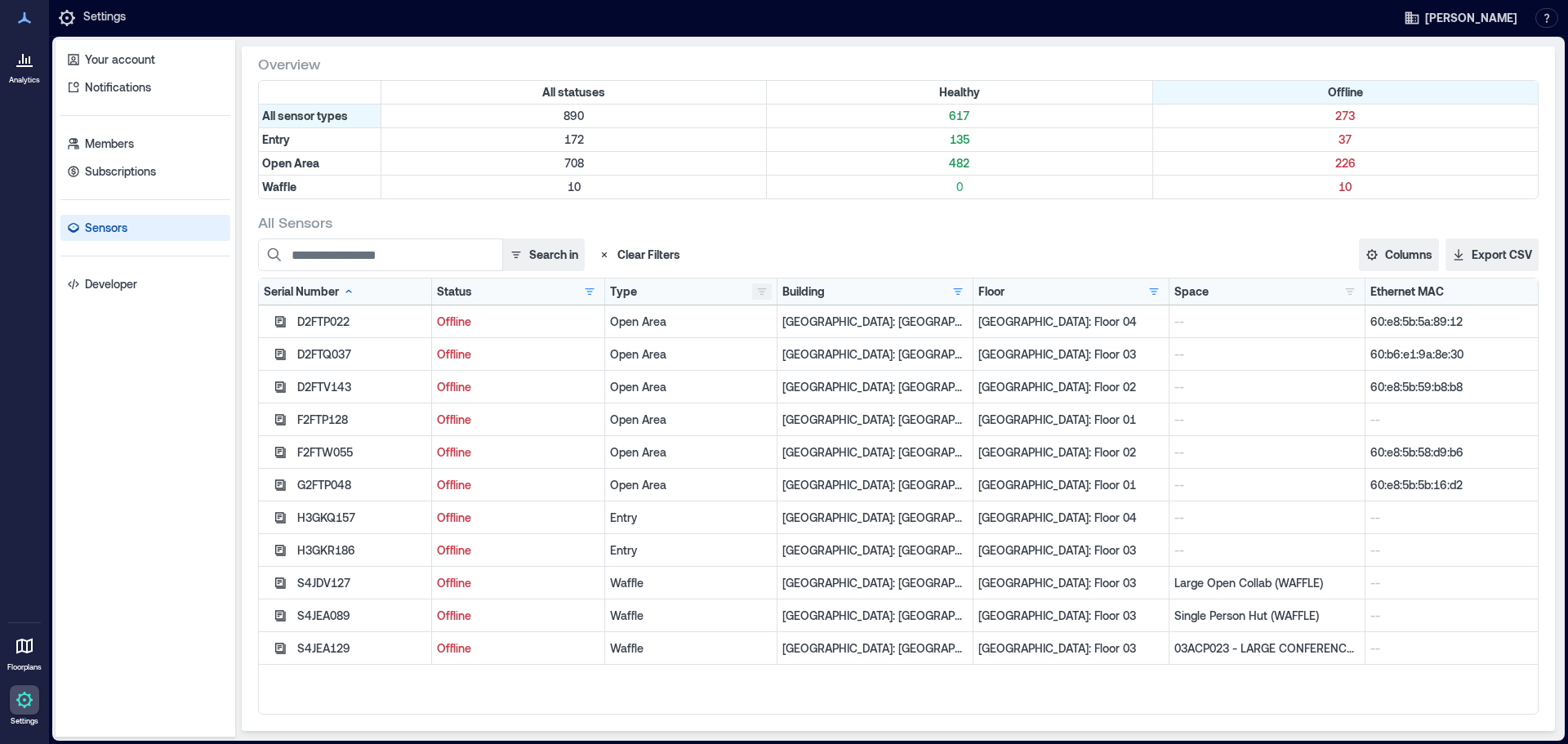
click at [752, 297] on button "button" at bounding box center [761, 291] width 19 height 16
click at [762, 323] on div "Entry 2" at bounding box center [813, 323] width 124 height 16
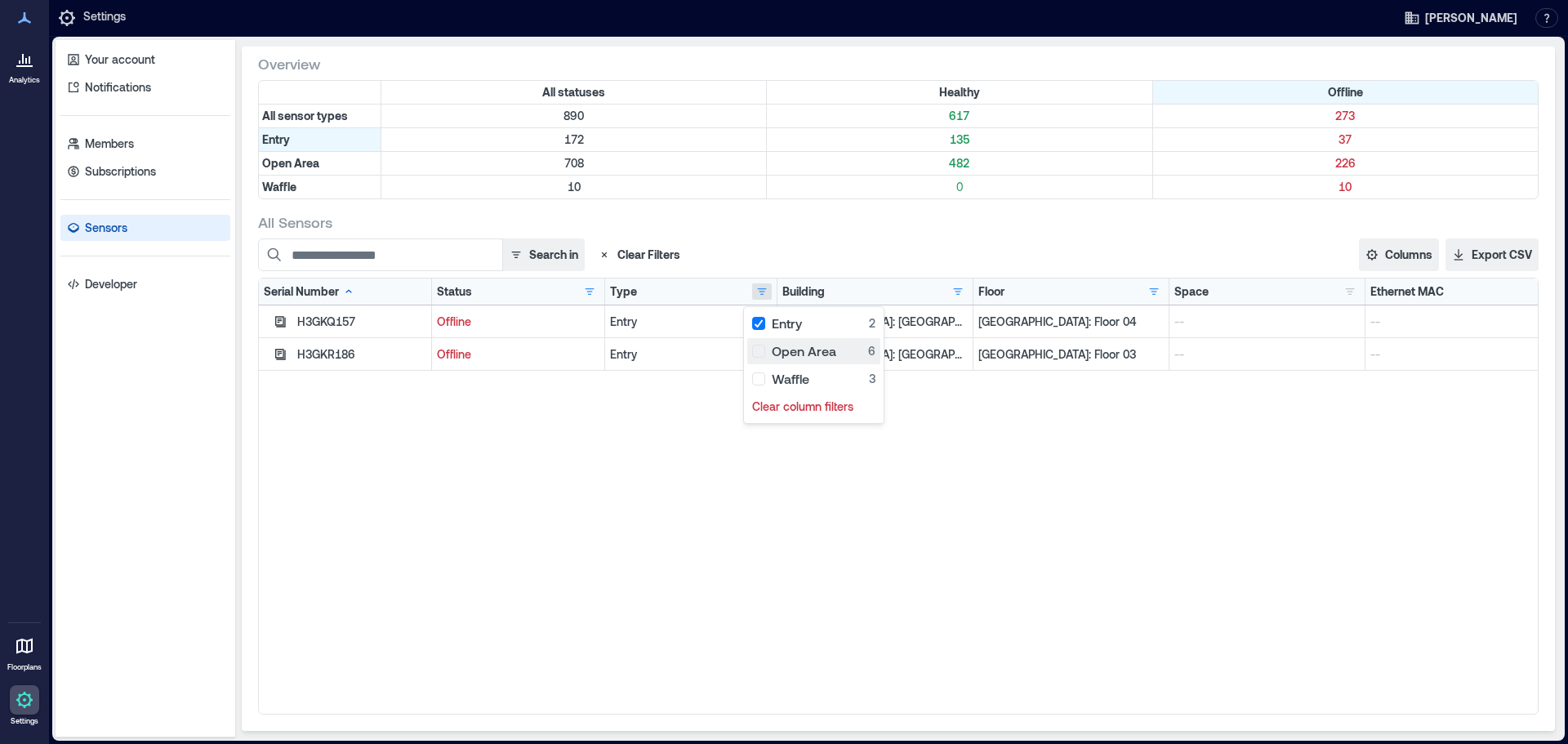
click at [760, 349] on div "Open Area 6" at bounding box center [813, 352] width 124 height 16
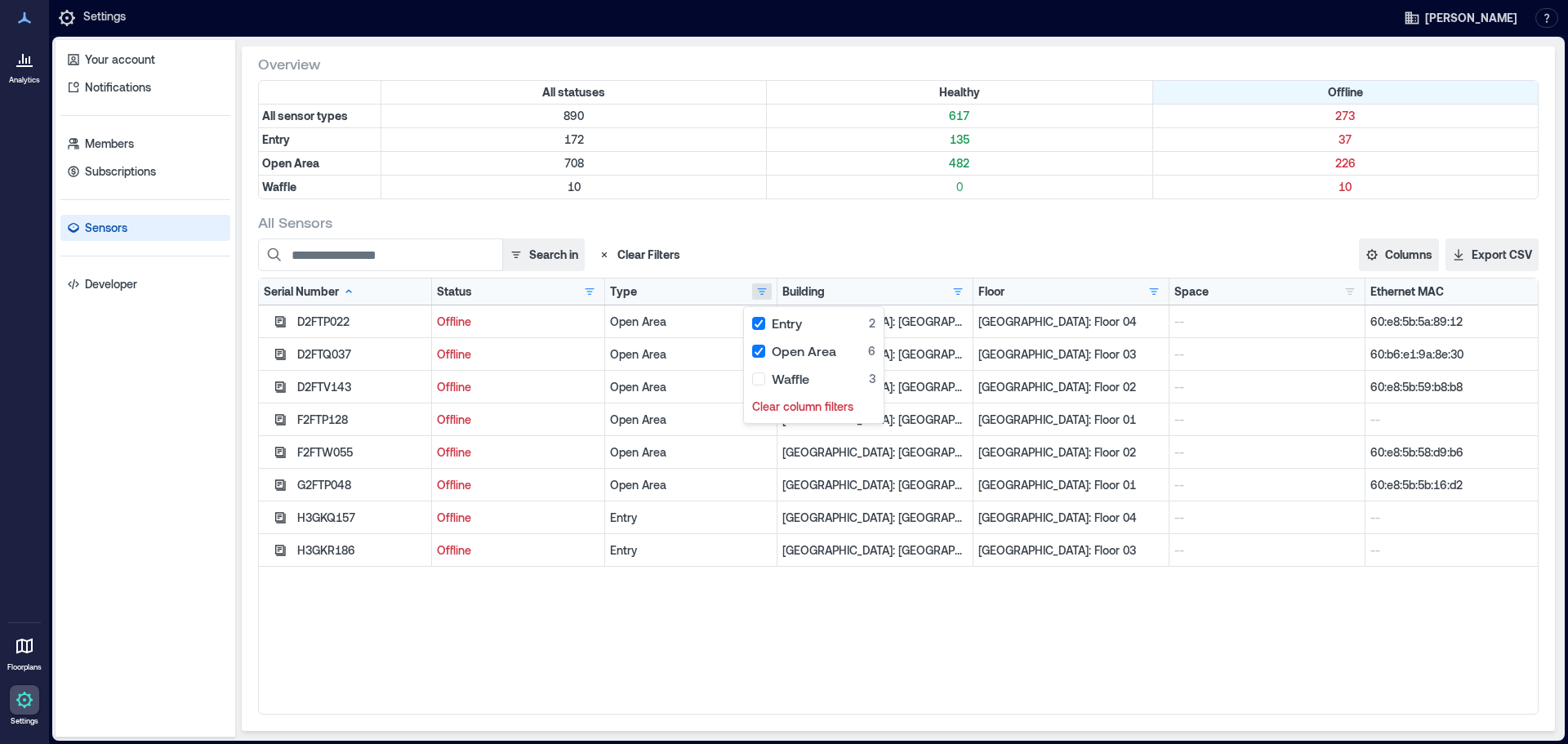
click at [765, 480] on div "D2FTP022 Offline Open Area [GEOGRAPHIC_DATA]: [GEOGRAPHIC_DATA] - 133489 [GEOGR…" at bounding box center [898, 510] width 1279 height 409
drag, startPoint x: 1074, startPoint y: 580, endPoint x: 1104, endPoint y: 585, distance: 30.4
click at [821, 480] on div "D2FTP022 Offline Open Area [GEOGRAPHIC_DATA]: [GEOGRAPHIC_DATA] - 133489 [GEOGR…" at bounding box center [898, 510] width 1279 height 409
drag, startPoint x: 1470, startPoint y: 319, endPoint x: 1364, endPoint y: 323, distance: 106.1
click at [821, 323] on p "60:e8:5b:5a:89:12" at bounding box center [1451, 322] width 162 height 16
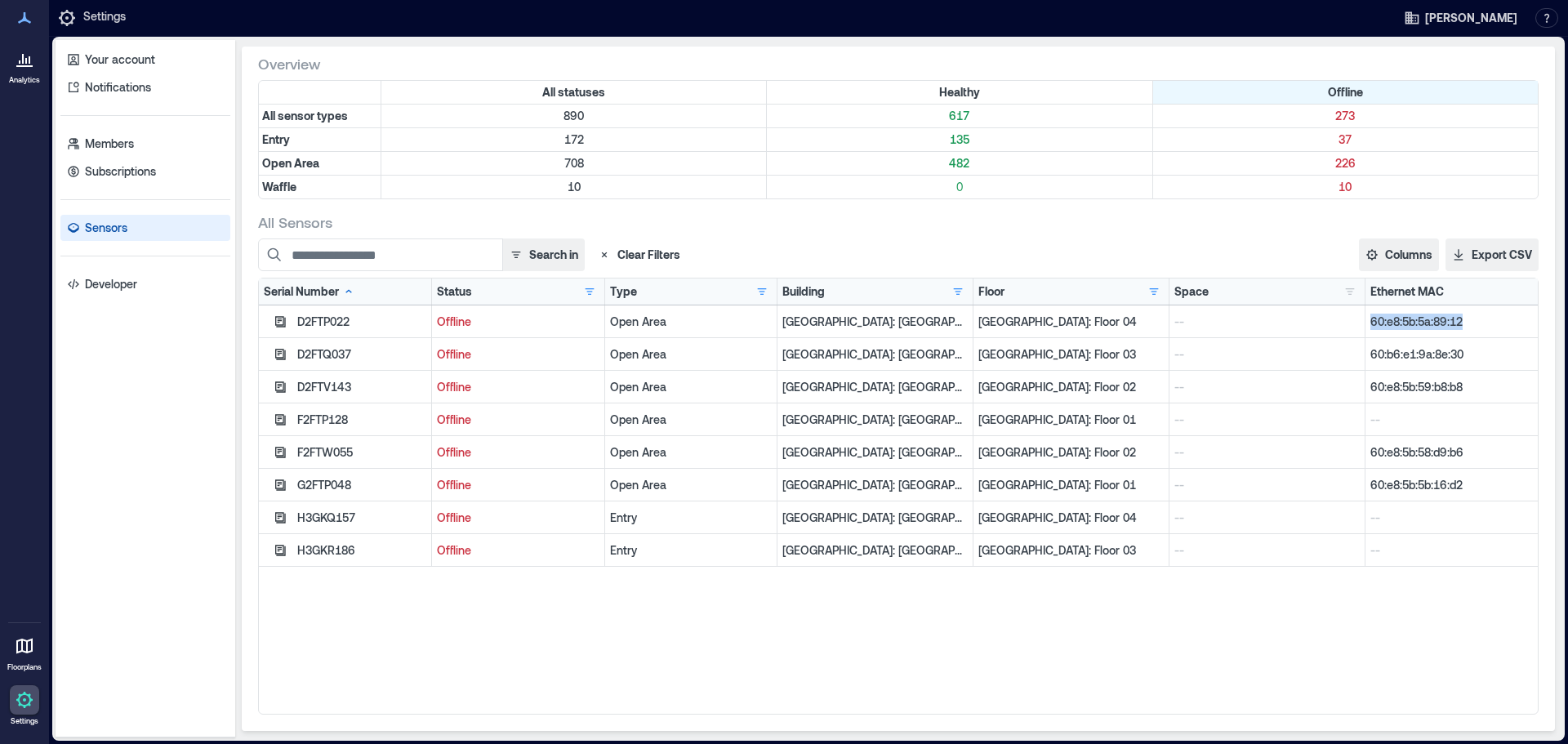
copy p "60:e8:5b:5a:89:12"
click at [821, 352] on p "60:b6:e1:9a:8e:30" at bounding box center [1451, 355] width 162 height 16
drag, startPoint x: 1464, startPoint y: 352, endPoint x: 1369, endPoint y: 356, distance: 95.1
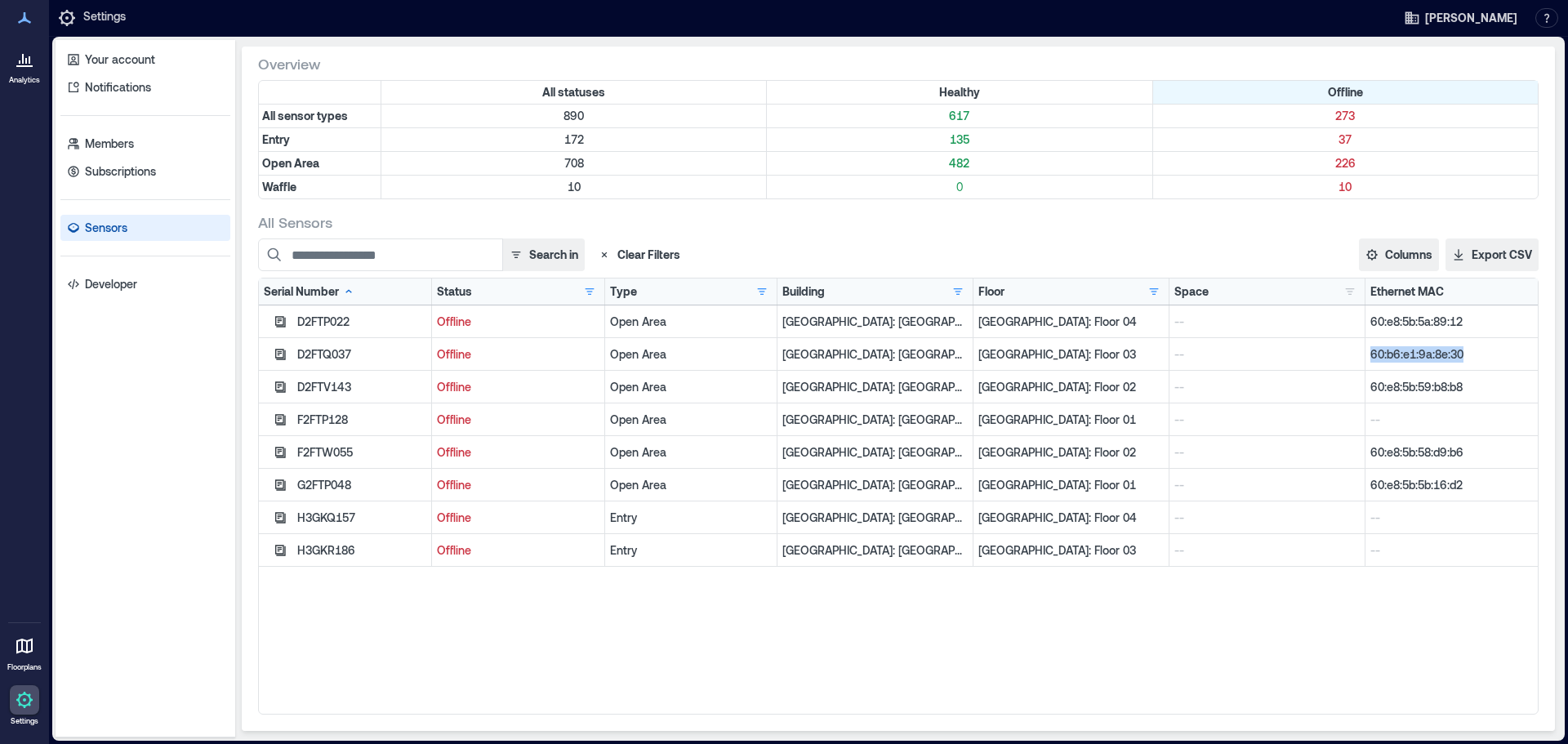
click at [821, 356] on p "60:b6:e1:9a:8e:30" at bounding box center [1451, 355] width 162 height 16
copy div "60:b6:e1:9a:8e:30"
click at [821, 381] on p "60:e8:5b:59:b8:b8" at bounding box center [1451, 388] width 162 height 16
drag, startPoint x: 1474, startPoint y: 386, endPoint x: 1362, endPoint y: 396, distance: 112.4
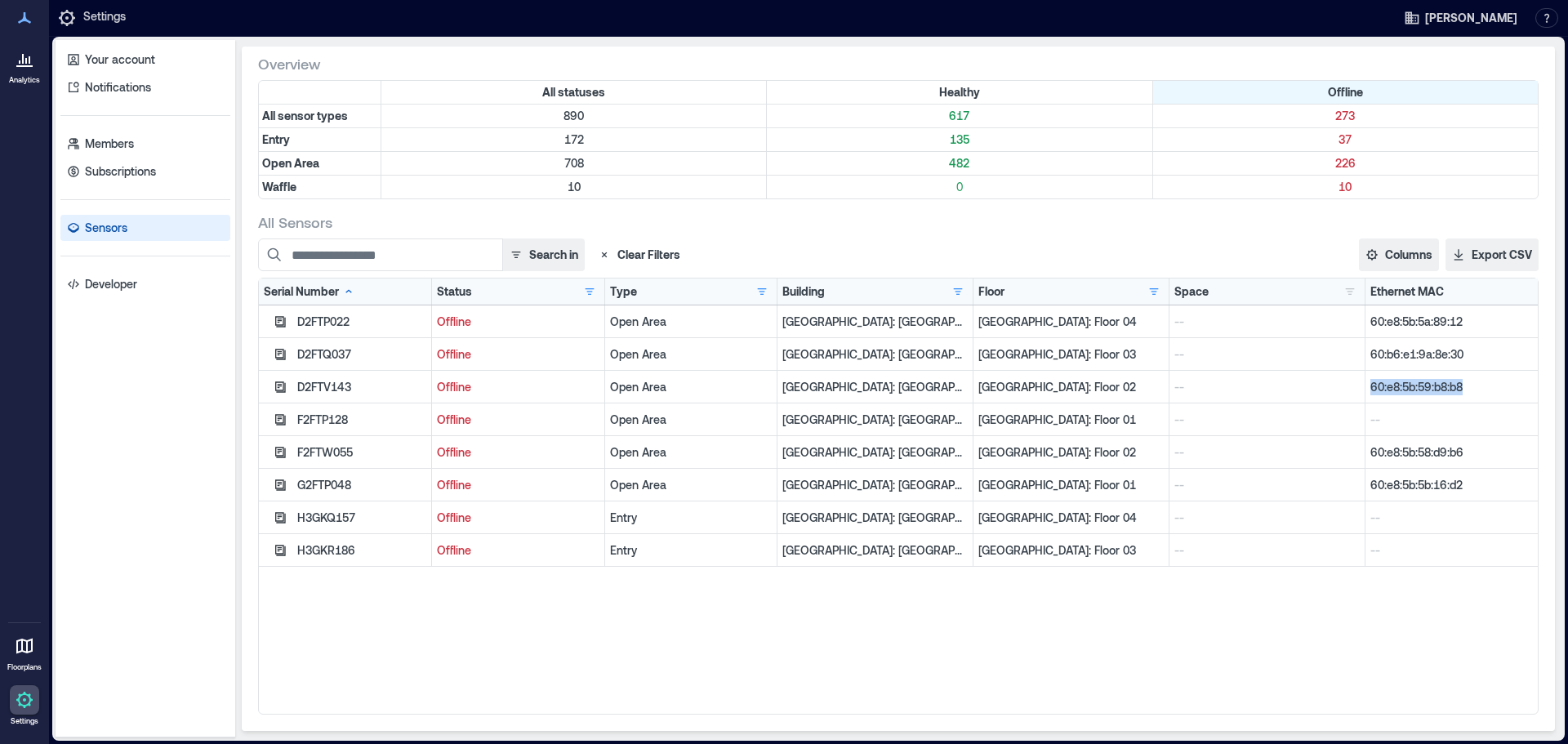
click at [821, 396] on div "60:e8:5b:59:b8:b8" at bounding box center [1452, 388] width 172 height 33
copy p "60:e8:5b:59:b8:b8"
drag, startPoint x: 1468, startPoint y: 452, endPoint x: 1363, endPoint y: 453, distance: 105.0
click at [821, 453] on p "60:e8:5b:58:d9:b6" at bounding box center [1451, 453] width 162 height 16
copy p "60:e8:5b:58:d9:b6"
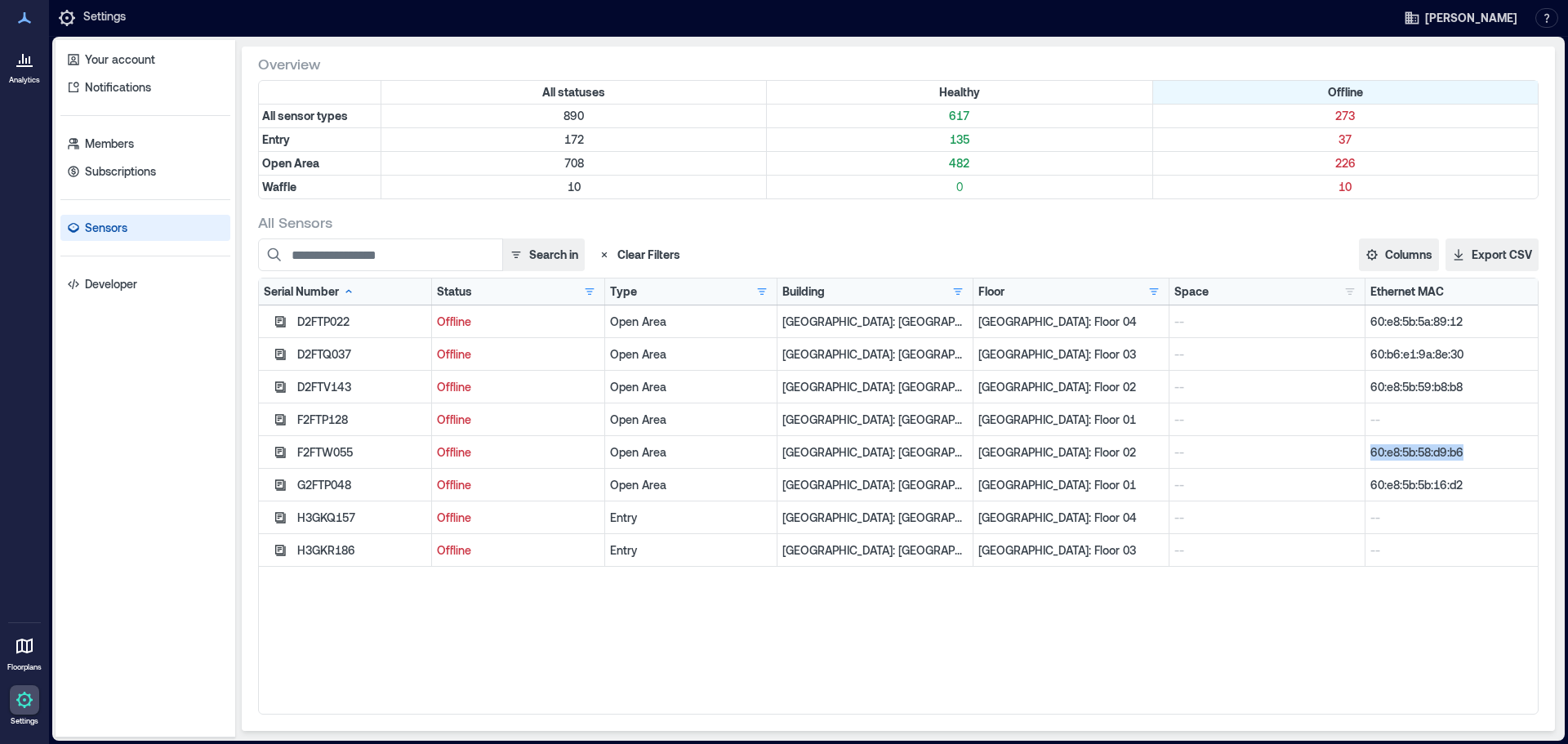
drag, startPoint x: 1463, startPoint y: 454, endPoint x: 1364, endPoint y: 458, distance: 99.1
click at [821, 458] on p "60:e8:5b:58:d9:b6" at bounding box center [1451, 453] width 162 height 16
copy p "60:e8:5b:58:d9:b6"
click at [581, 289] on button "button" at bounding box center [589, 291] width 19 height 16
click at [585, 351] on div "Offline 8" at bounding box center [634, 352] width 103 height 16
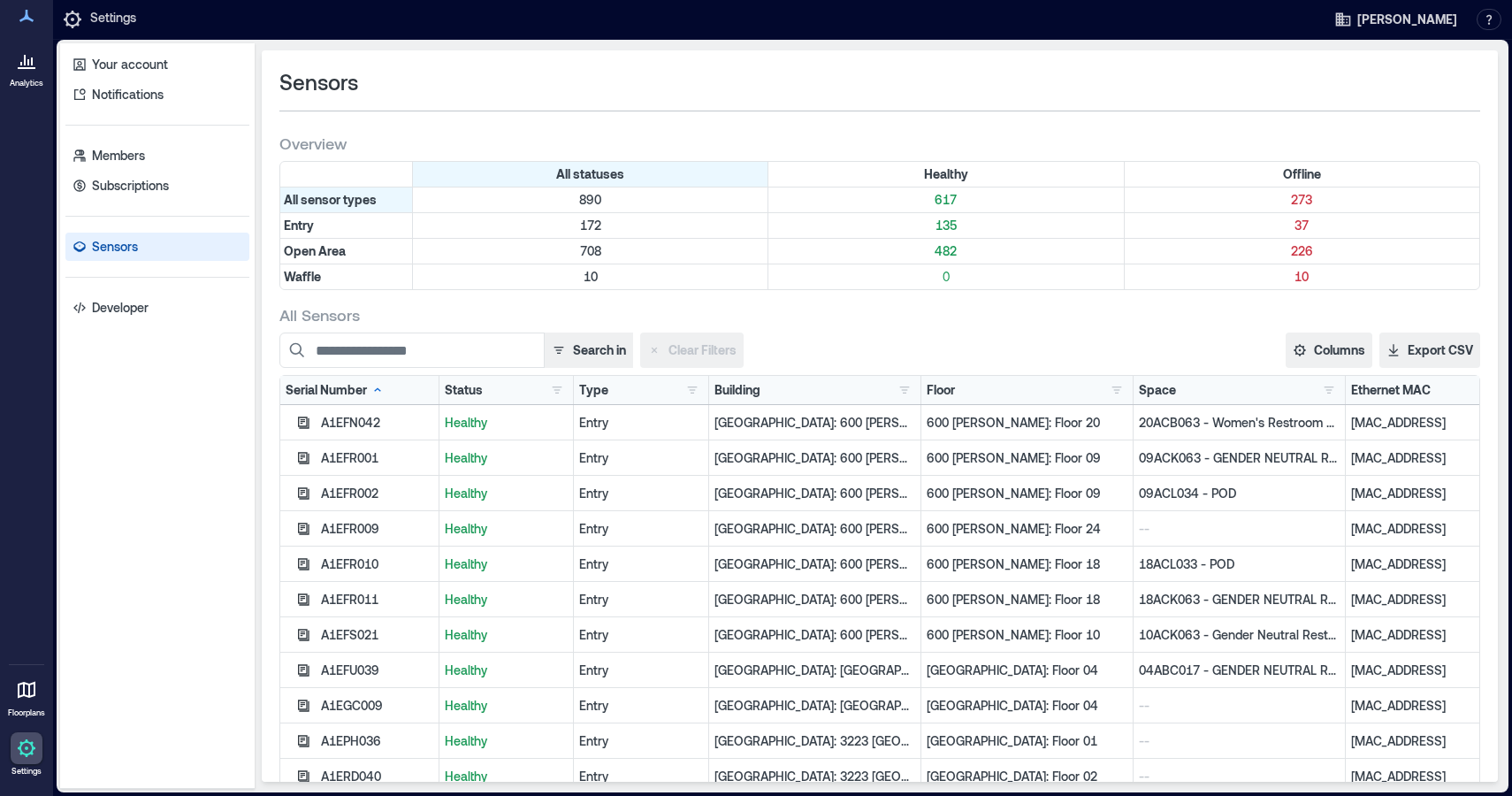
scroll to position [88, 0]
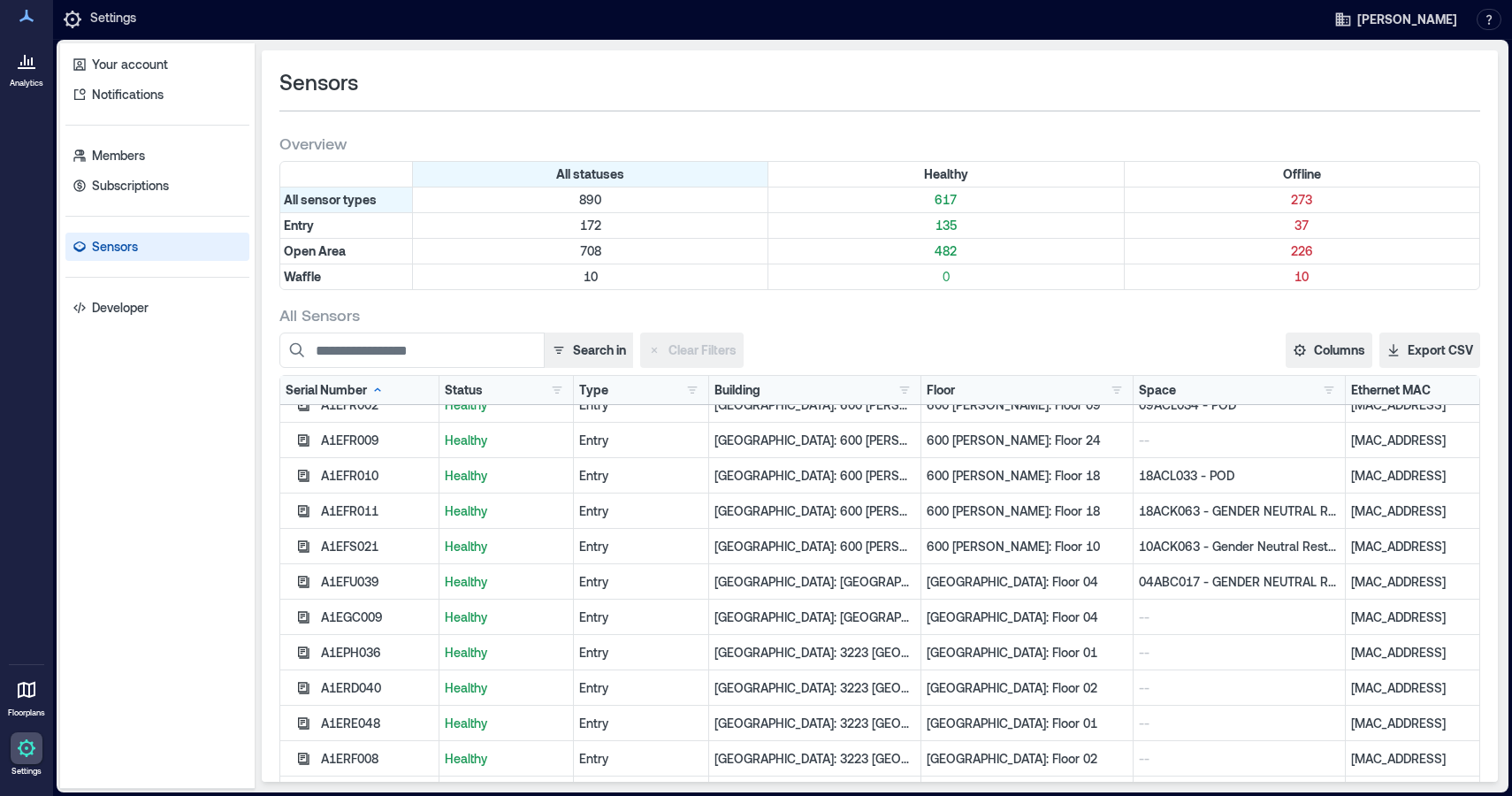
click at [176, 412] on div "Your account Notifications Members Subscriptions Sensors Developer" at bounding box center [158, 416] width 194 height 745
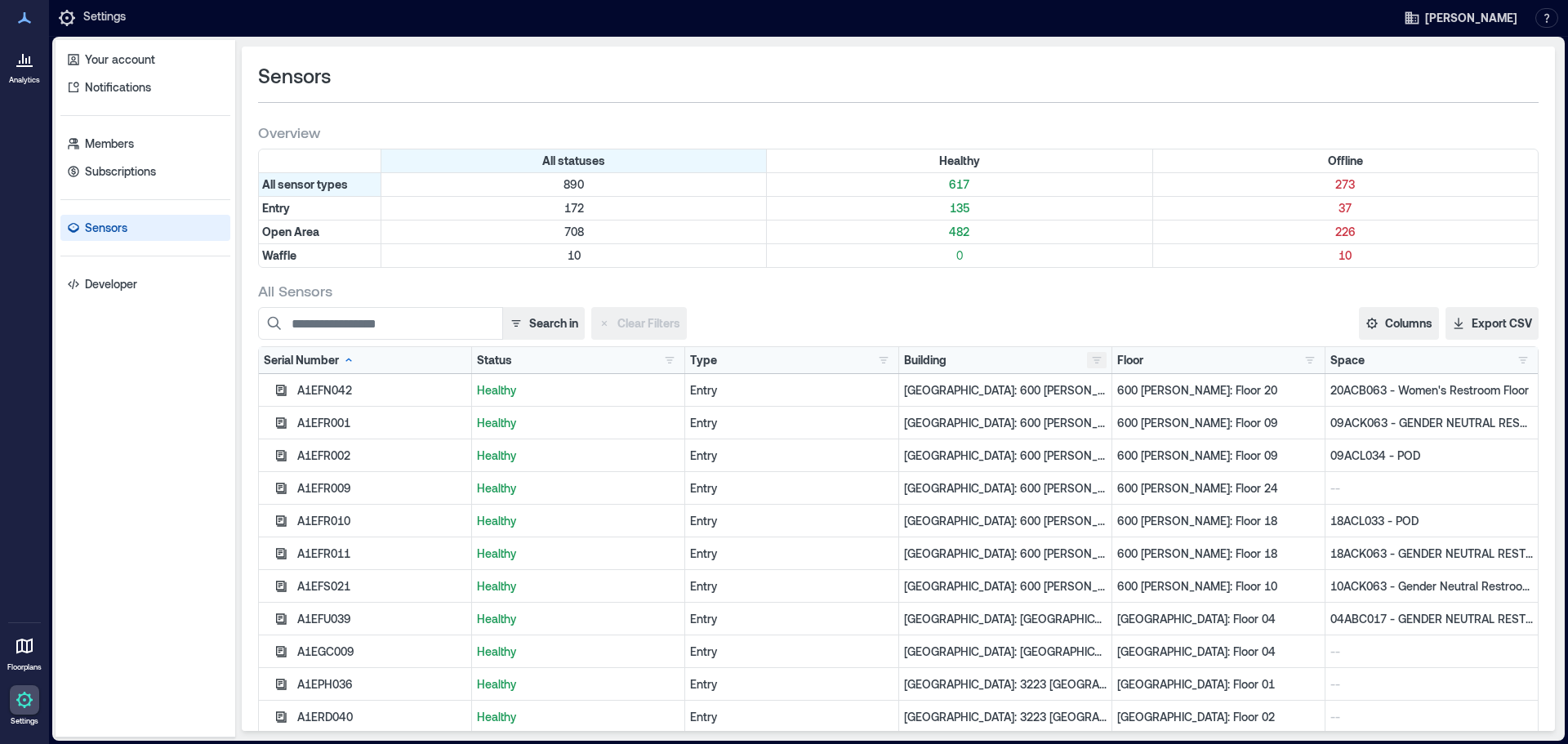
click at [1088, 356] on button "button" at bounding box center [1096, 360] width 19 height 16
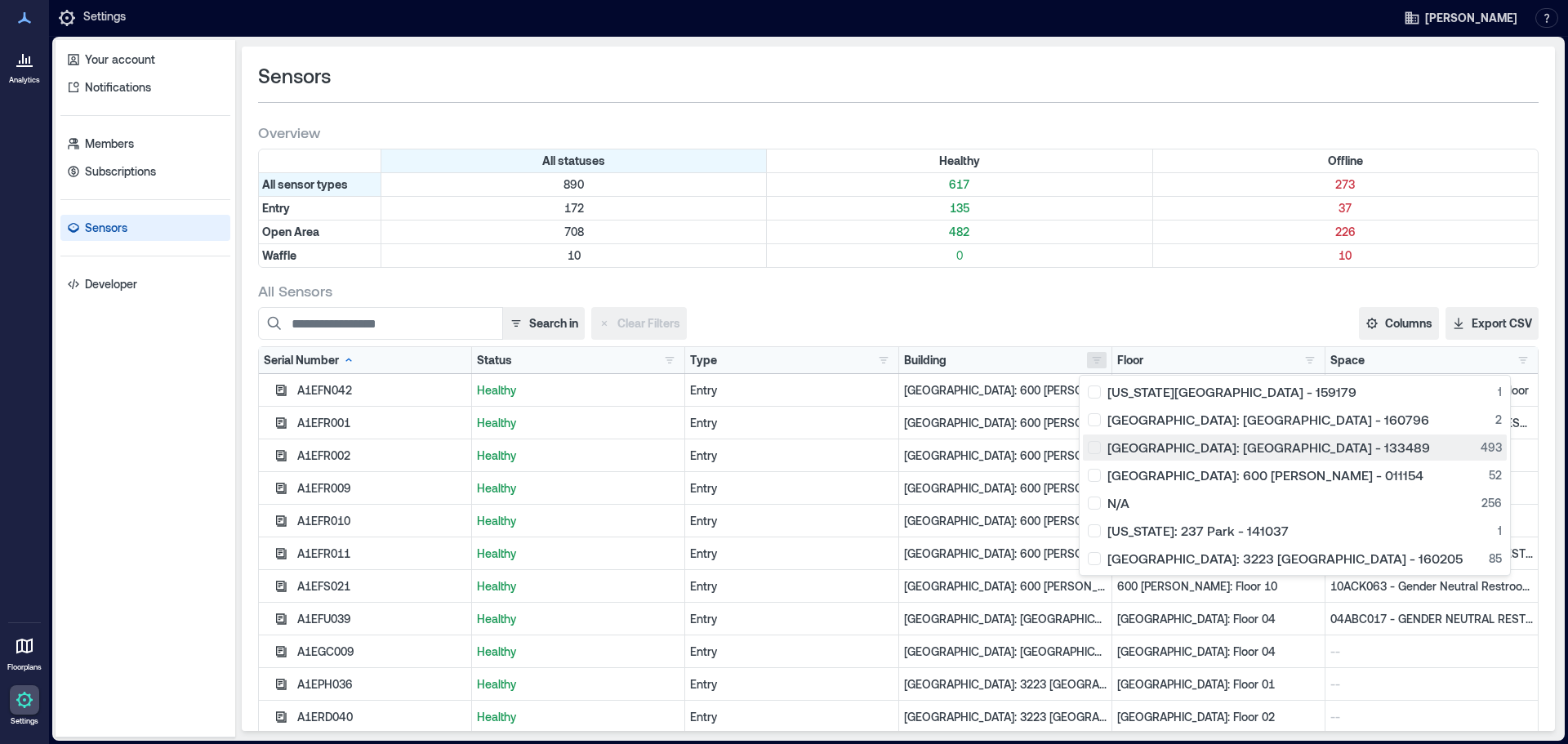
click at [1096, 449] on div "[GEOGRAPHIC_DATA]: [GEOGRAPHIC_DATA] - 133489 493" at bounding box center [1295, 448] width 414 height 16
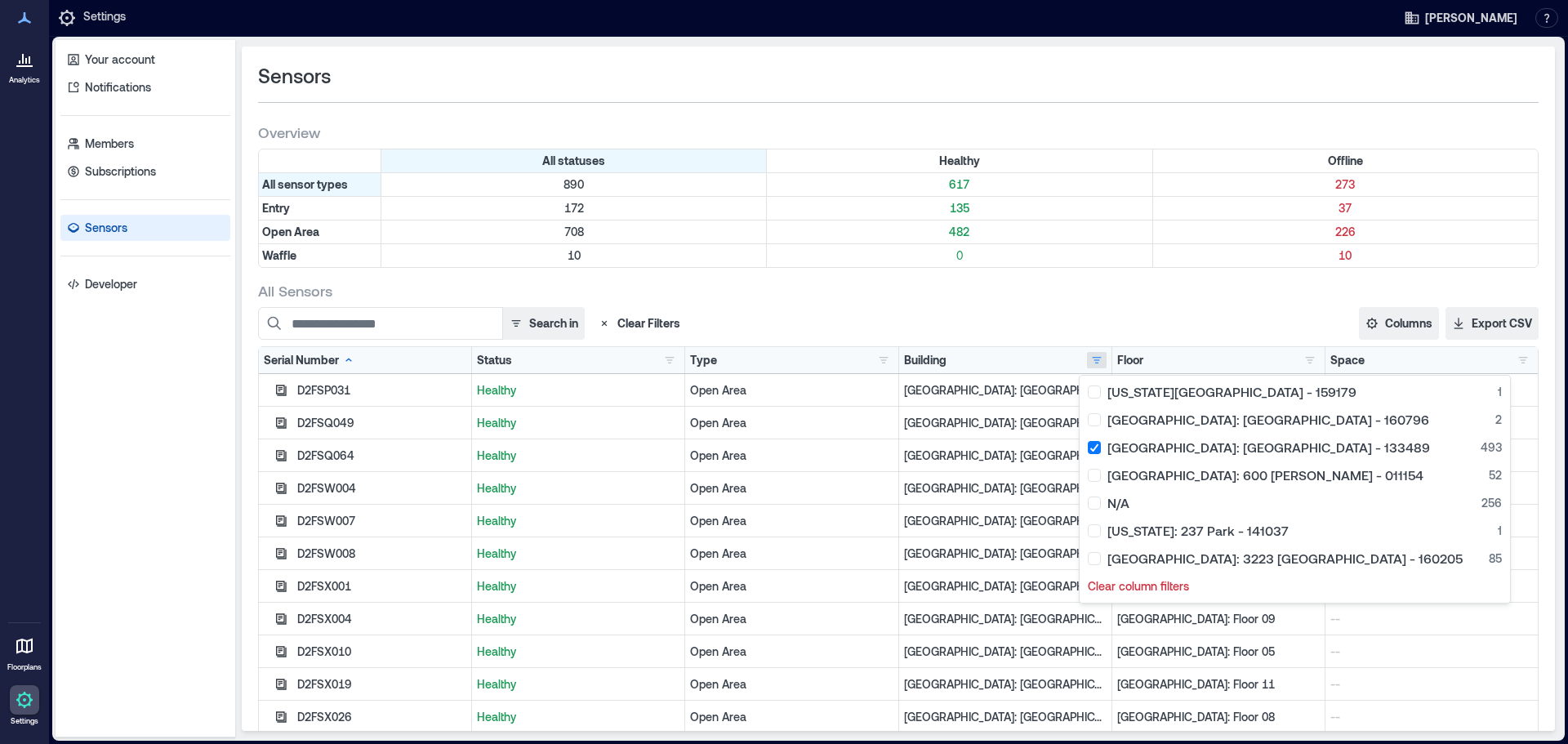
click at [1003, 313] on div "Search in Clear Filters Columns Serial Number Status Type Building Floor Space …" at bounding box center [898, 323] width 1280 height 33
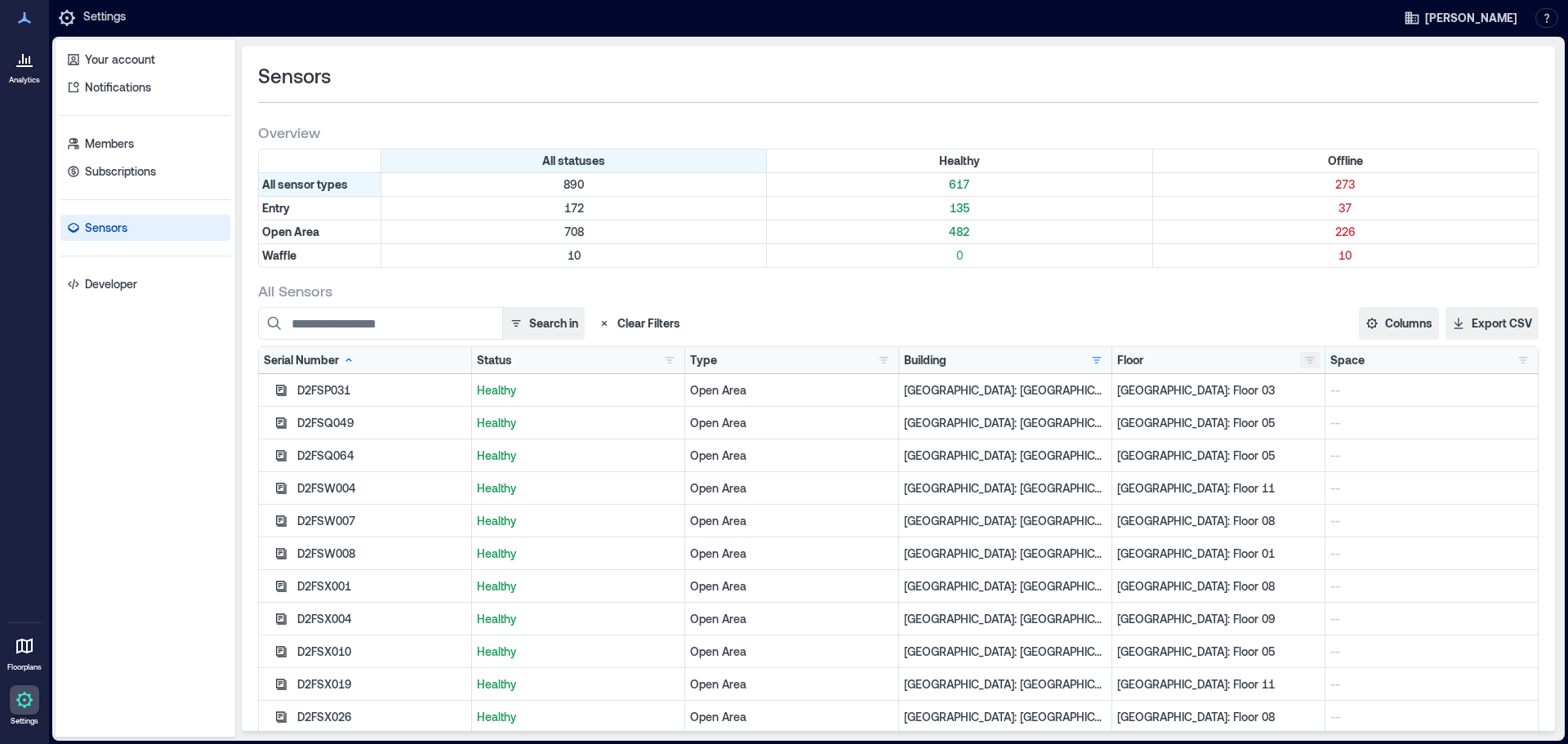
click at [1301, 360] on button "button" at bounding box center [1310, 360] width 19 height 16
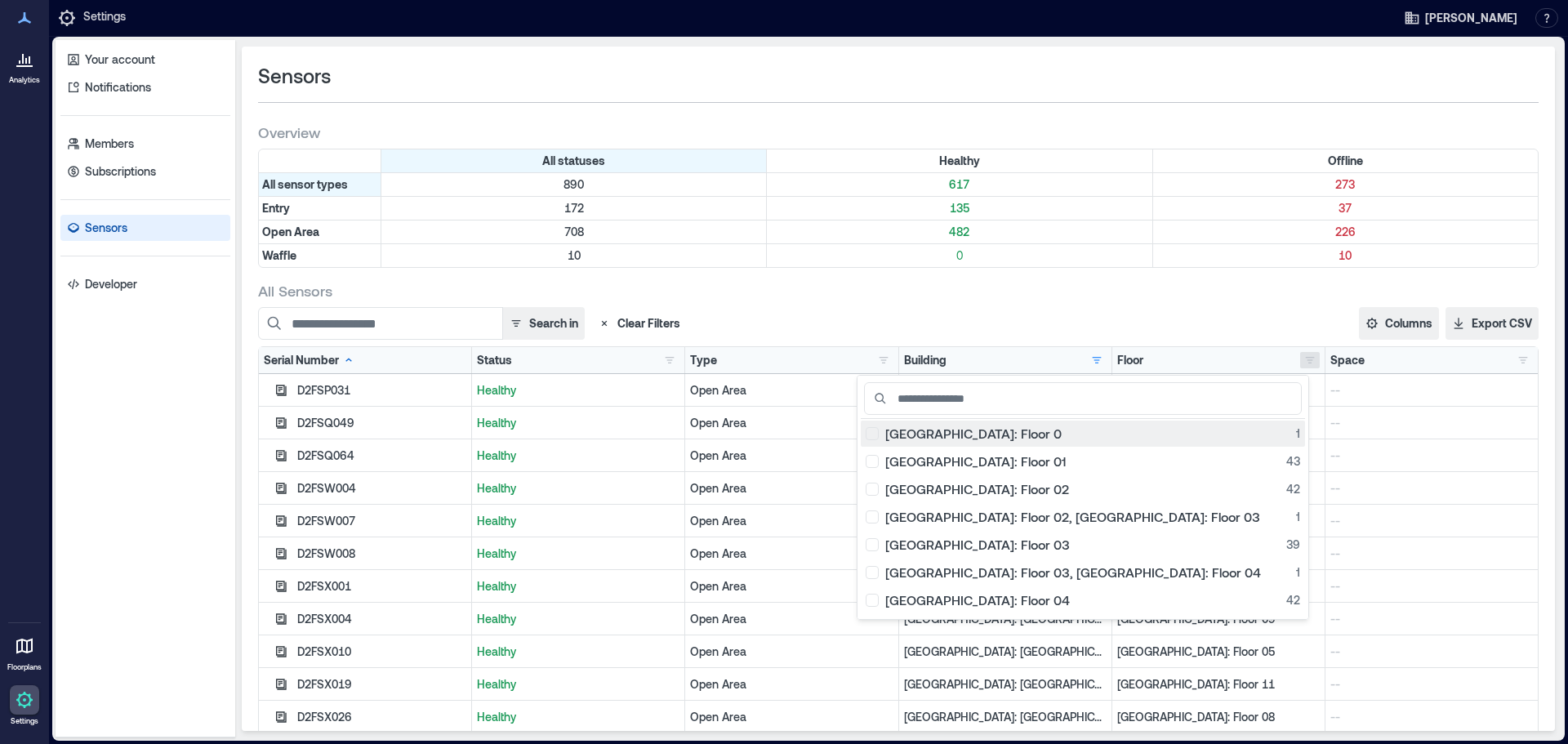
click at [1015, 438] on div "[GEOGRAPHIC_DATA]: Floor 0 1" at bounding box center [1083, 434] width 434 height 16
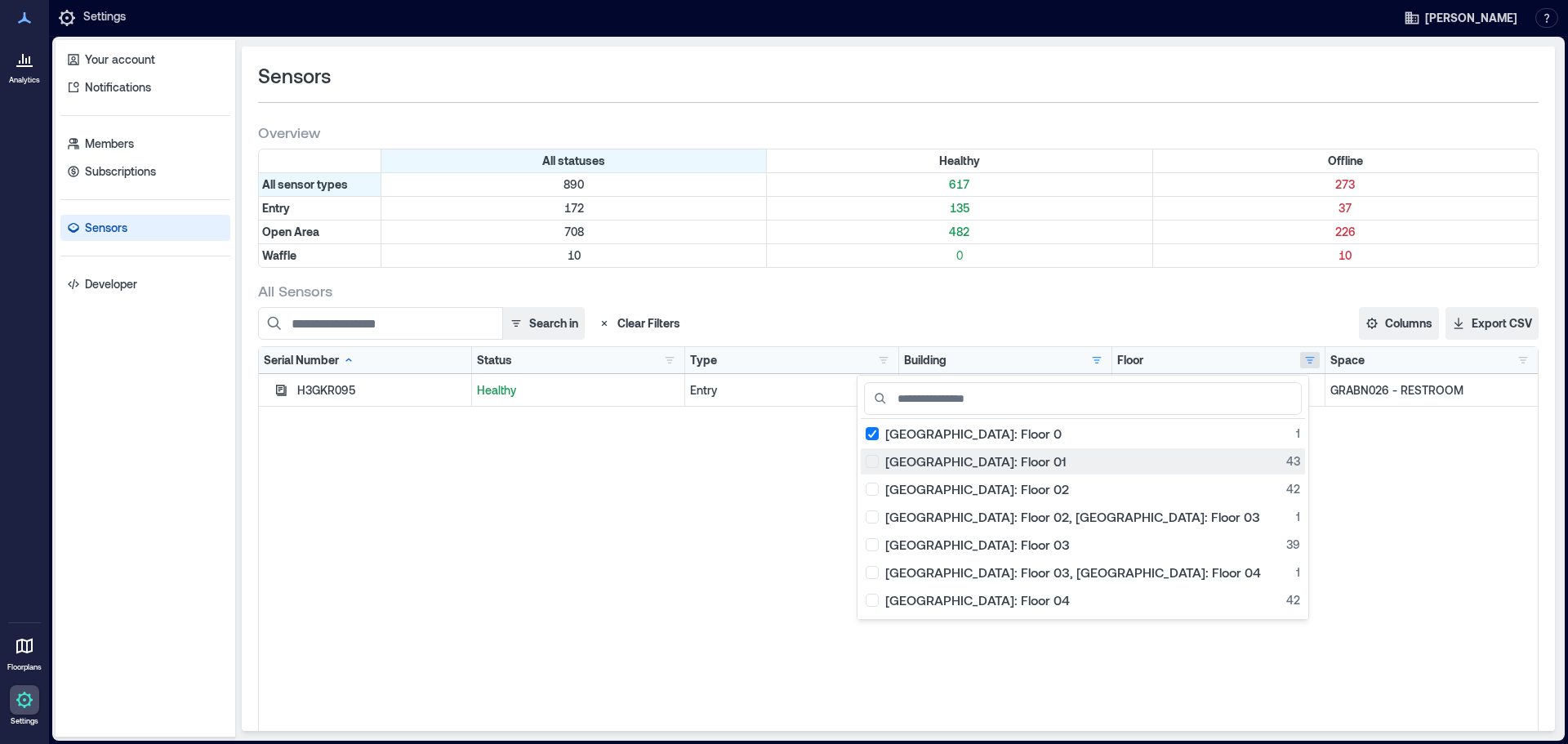
click at [1015, 463] on div "[GEOGRAPHIC_DATA]: Floor 01 43" at bounding box center [1083, 462] width 434 height 16
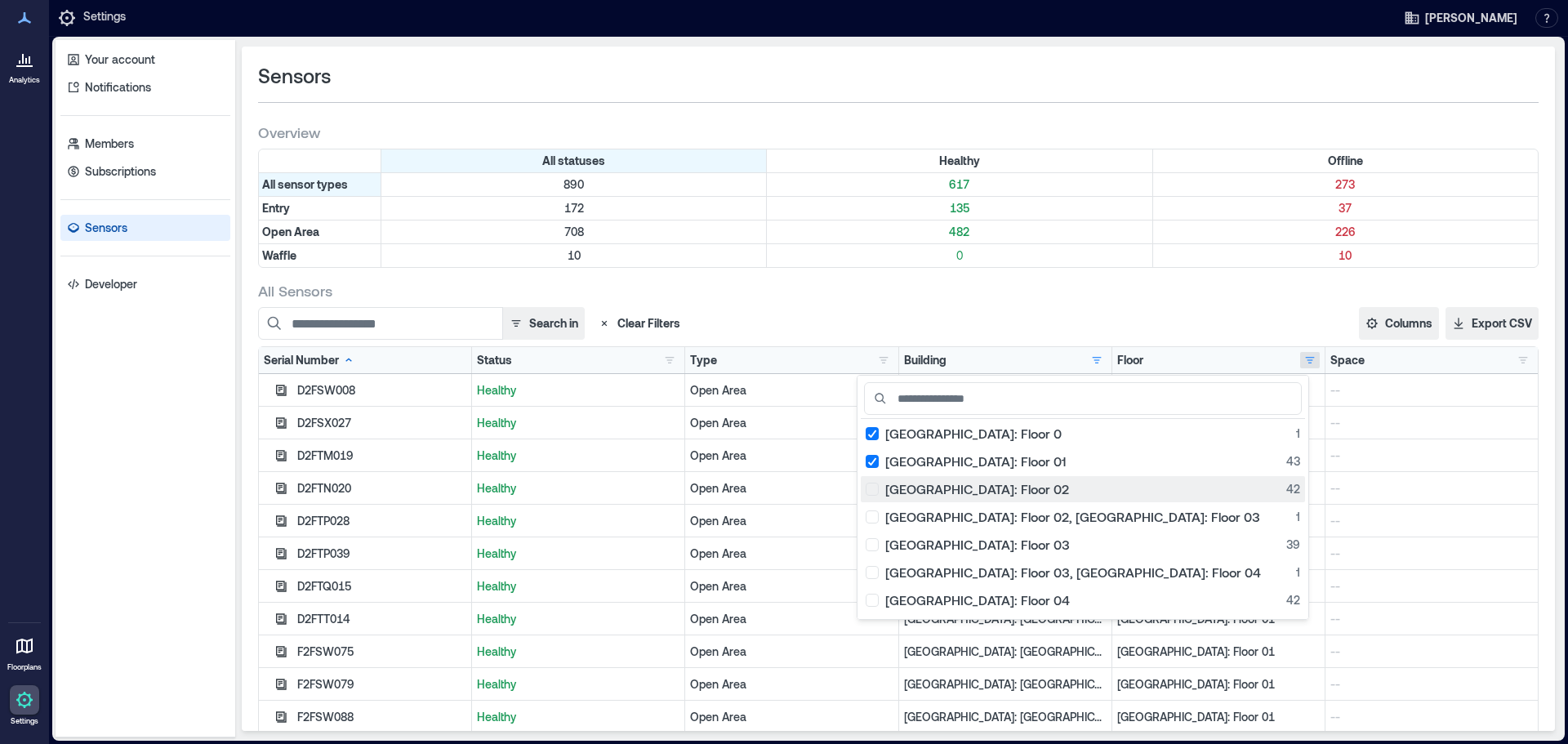
click at [1018, 499] on button "[GEOGRAPHIC_DATA]: Floor 02 42" at bounding box center [1083, 489] width 444 height 27
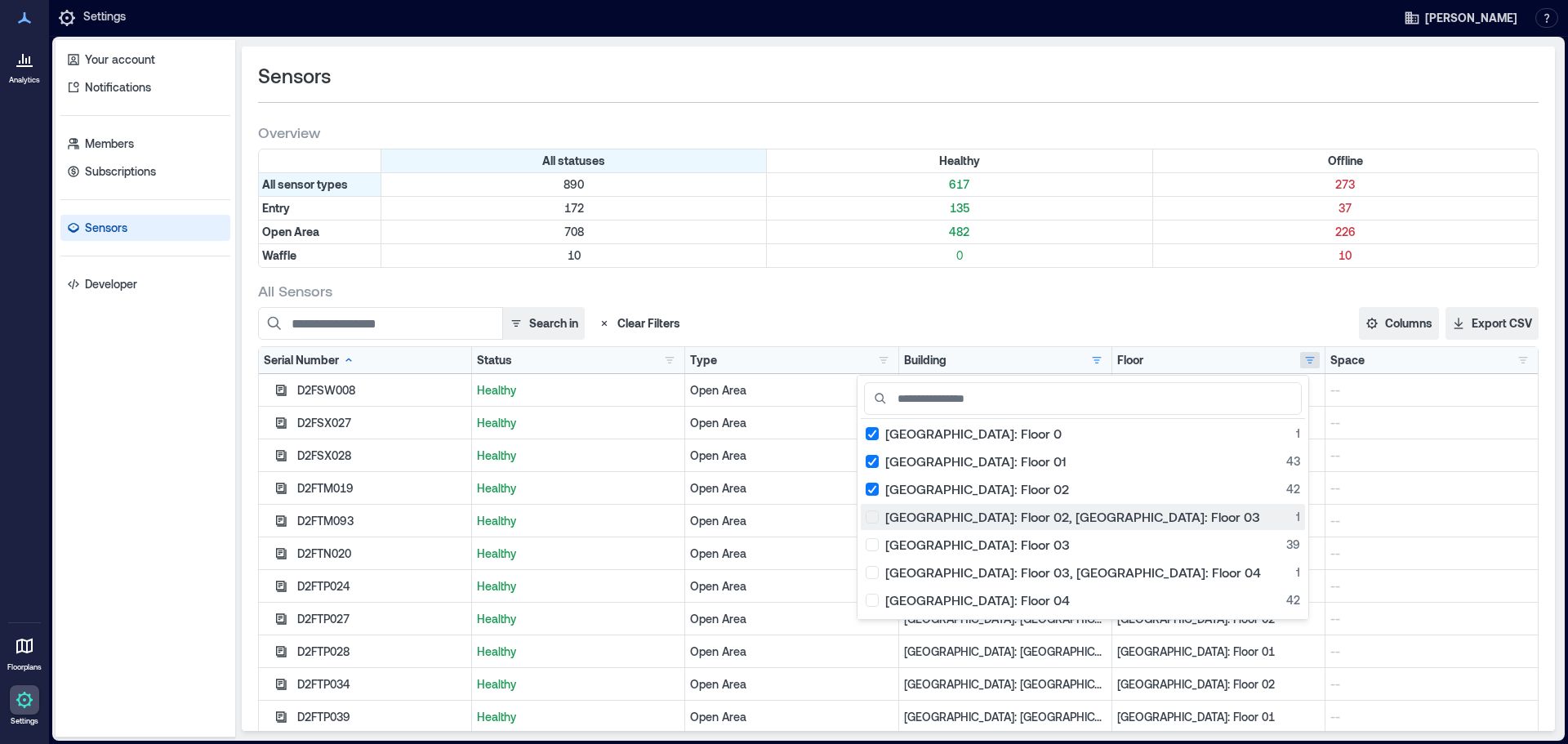
click at [1014, 511] on div "[GEOGRAPHIC_DATA]: Floor 02, [GEOGRAPHIC_DATA]: Floor 03 1" at bounding box center [1083, 518] width 434 height 16
click at [1018, 545] on div "[GEOGRAPHIC_DATA]: Floor 03 39" at bounding box center [1083, 545] width 434 height 16
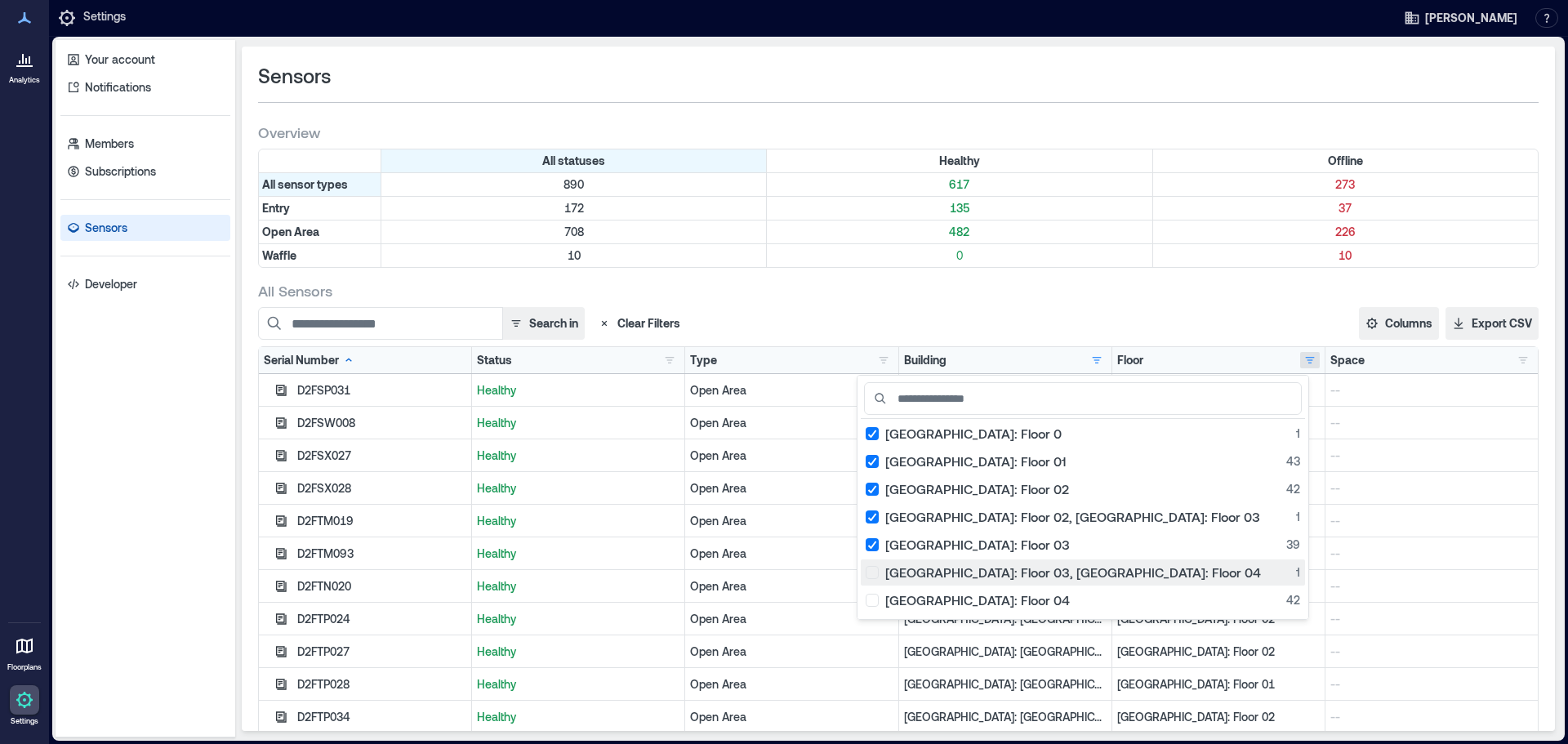
click at [1015, 577] on div "[GEOGRAPHIC_DATA]: Floor 03, [GEOGRAPHIC_DATA]: Floor 04 1" at bounding box center [1083, 573] width 434 height 16
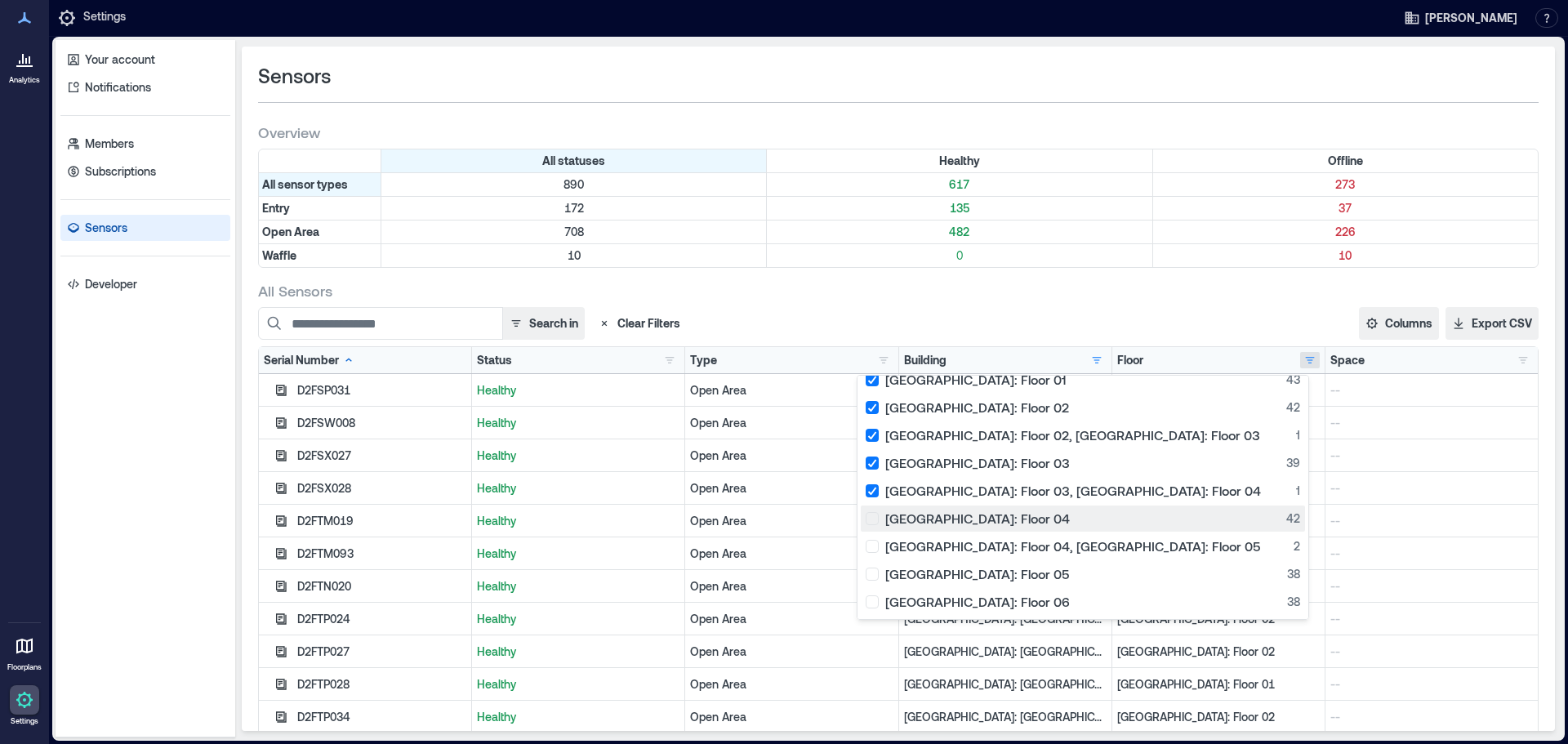
click at [1006, 520] on button "[GEOGRAPHIC_DATA]: Floor 04 42" at bounding box center [1083, 519] width 444 height 27
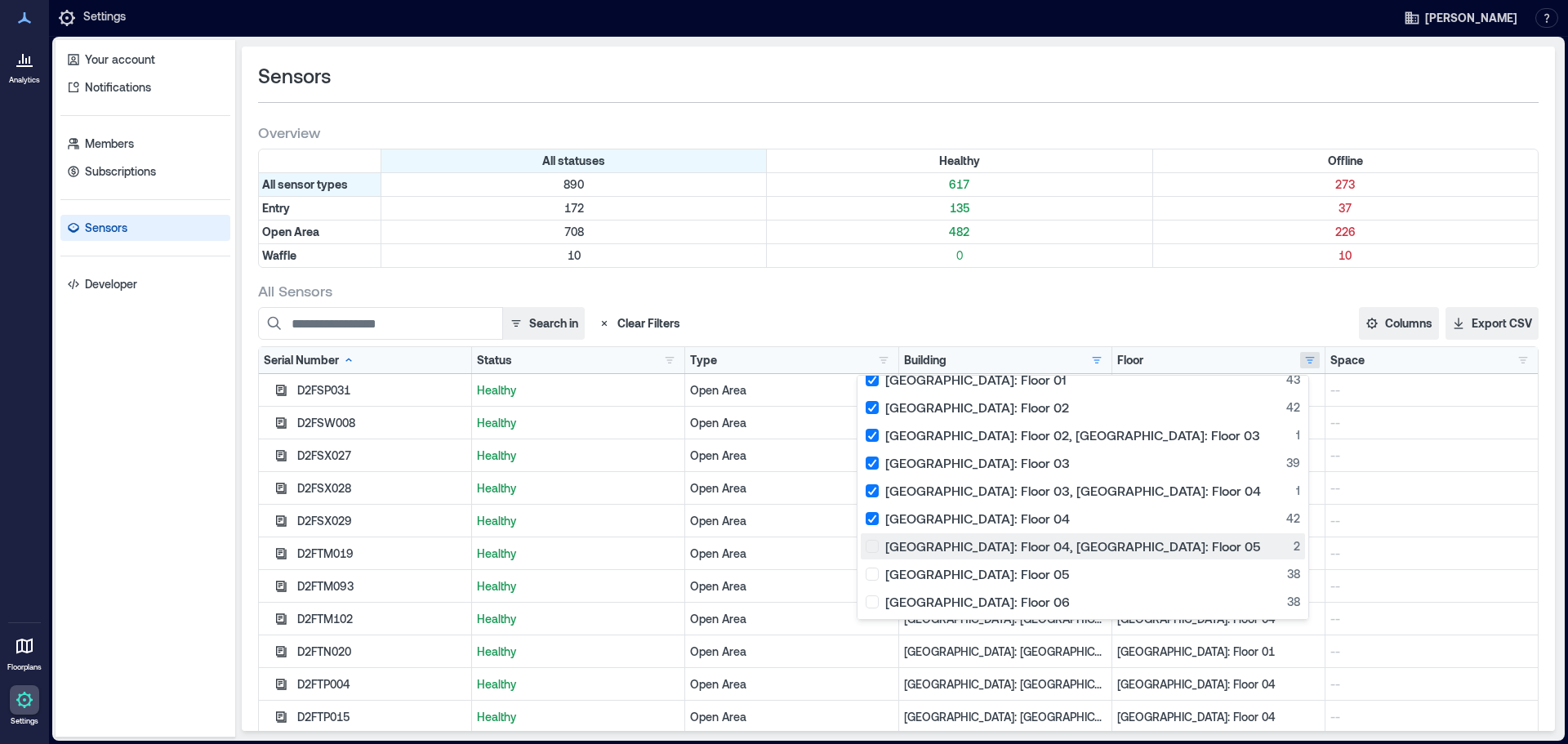
click at [1009, 539] on button "[GEOGRAPHIC_DATA]: Floor 04, [GEOGRAPHIC_DATA]: Floor 05 2" at bounding box center [1083, 546] width 444 height 27
click at [1017, 574] on div "[GEOGRAPHIC_DATA]: Floor 05 38" at bounding box center [1083, 574] width 434 height 16
click at [1225, 309] on div "Search in Clear Filters Columns Serial Number Status Type Building Floor Space …" at bounding box center [898, 323] width 1280 height 33
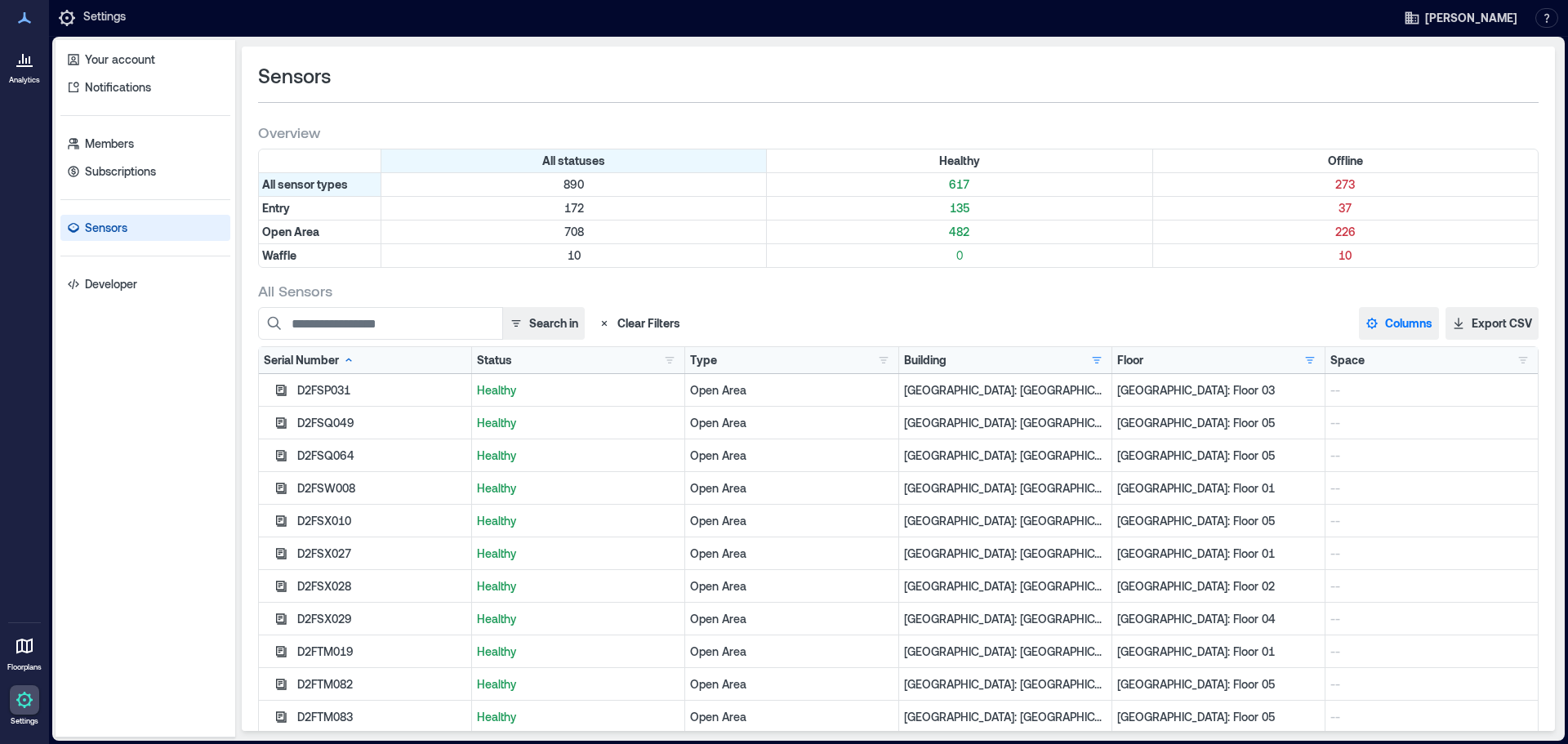
click at [1409, 328] on button "Columns" at bounding box center [1399, 323] width 80 height 33
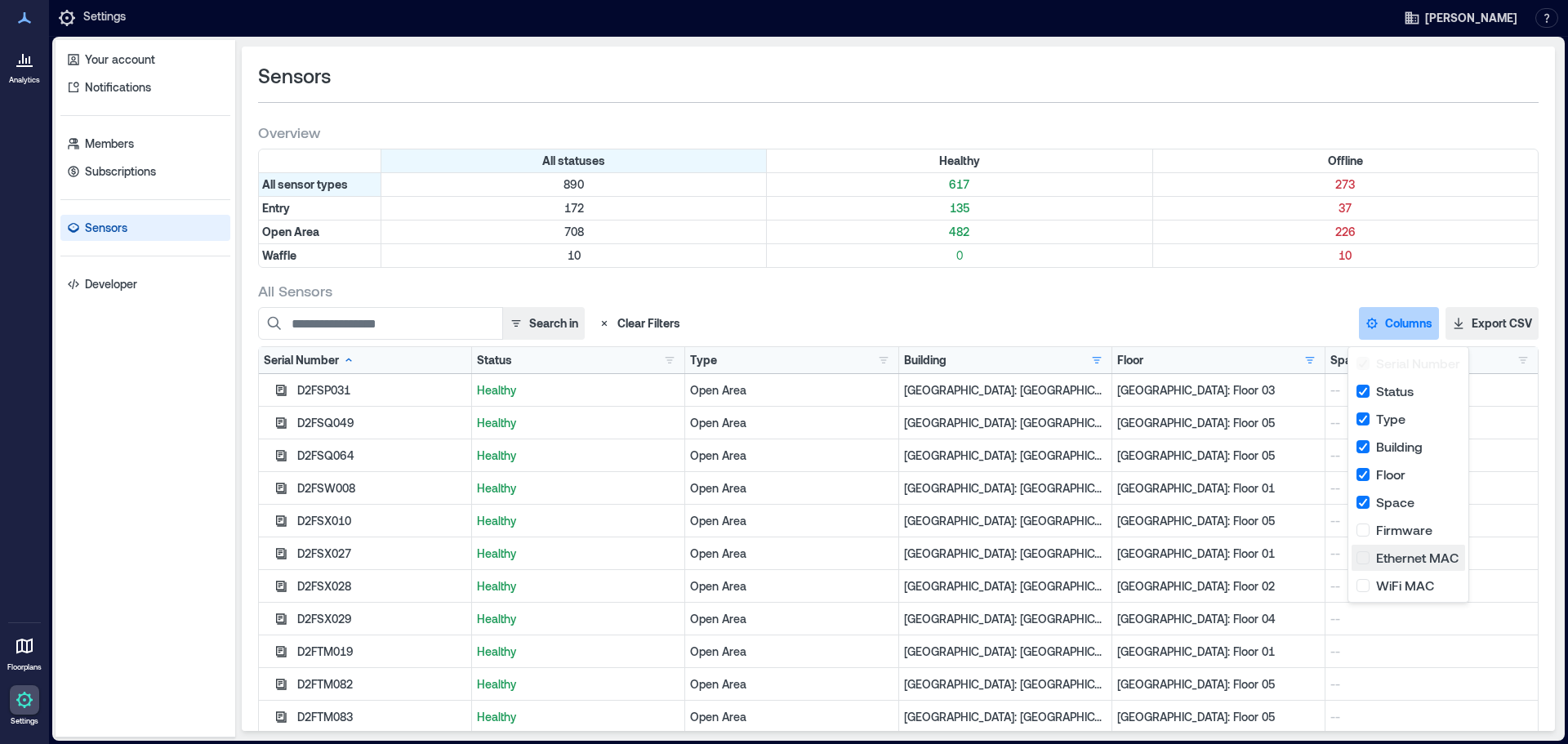
click at [1363, 563] on button "Ethernet MAC" at bounding box center [1409, 558] width 114 height 27
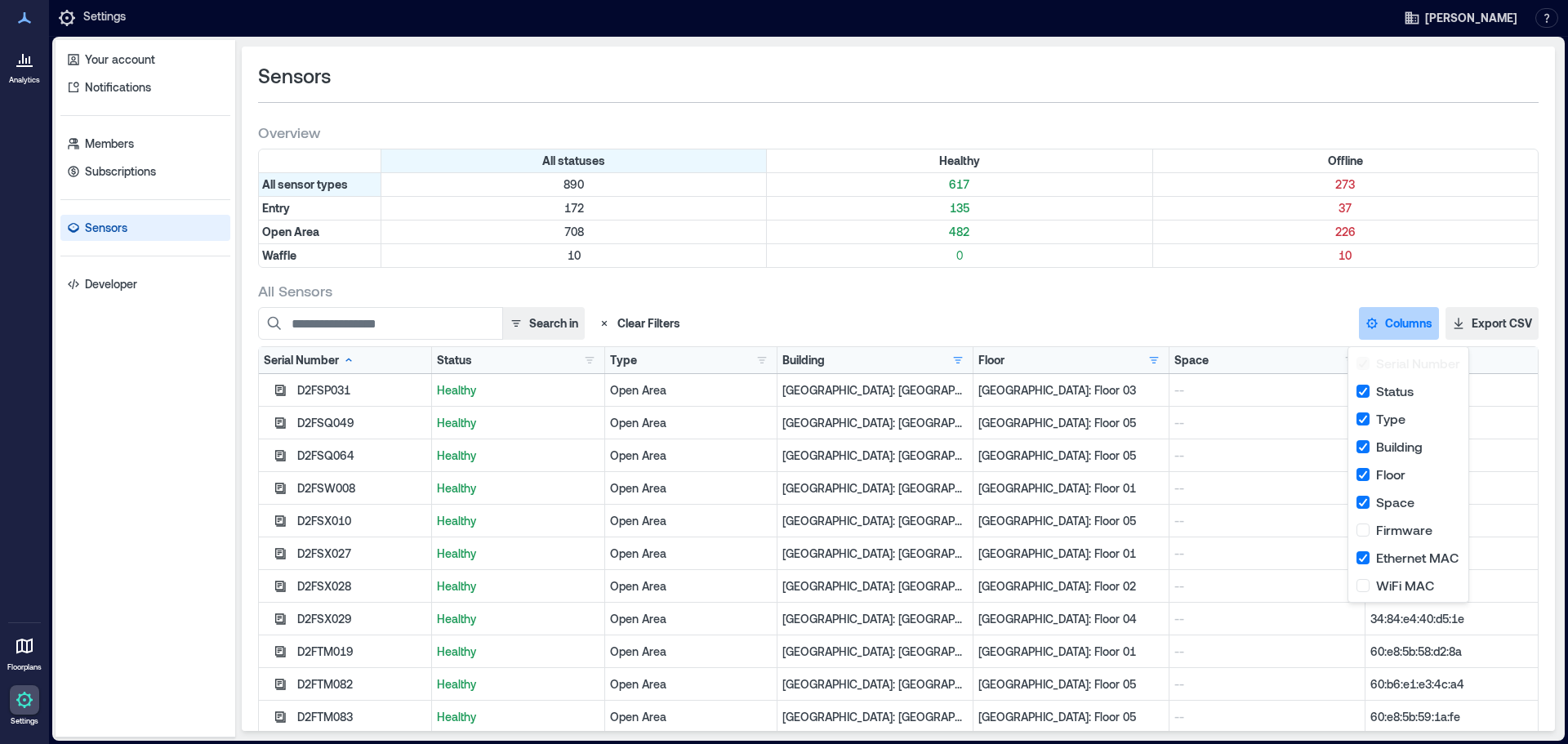
click at [1211, 285] on div "All Sensors" at bounding box center [898, 290] width 1280 height 19
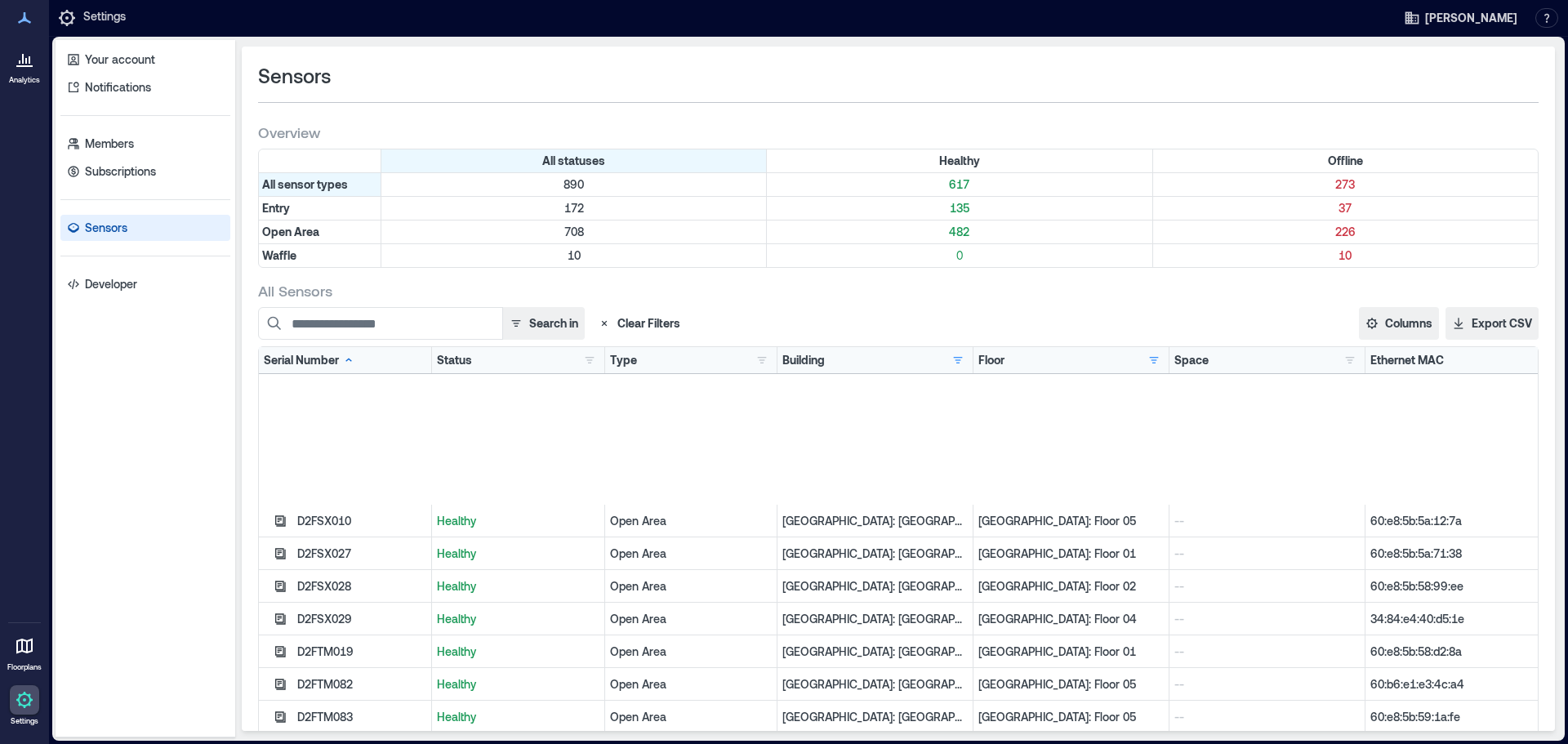
scroll to position [409, 0]
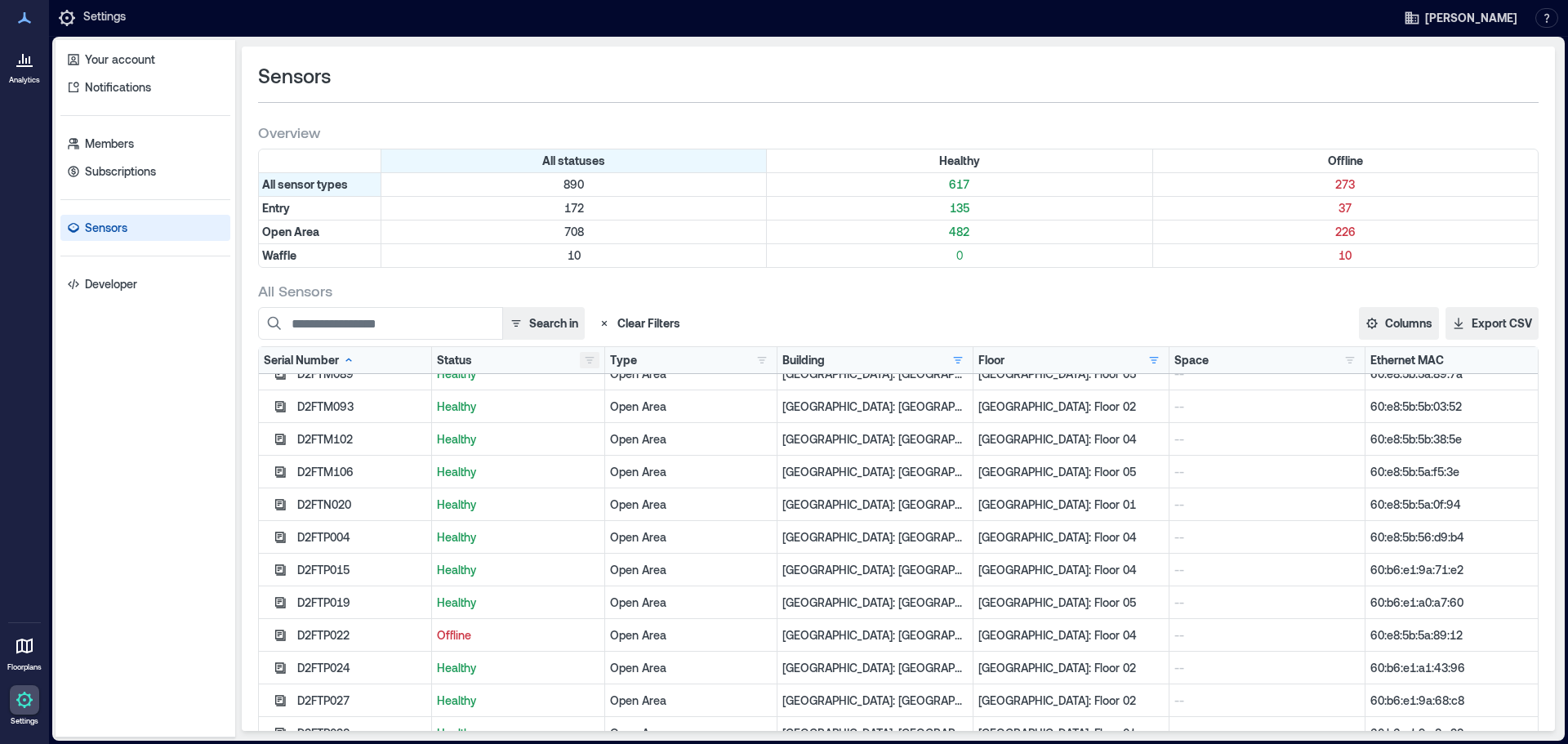
click at [583, 359] on button "button" at bounding box center [589, 360] width 19 height 16
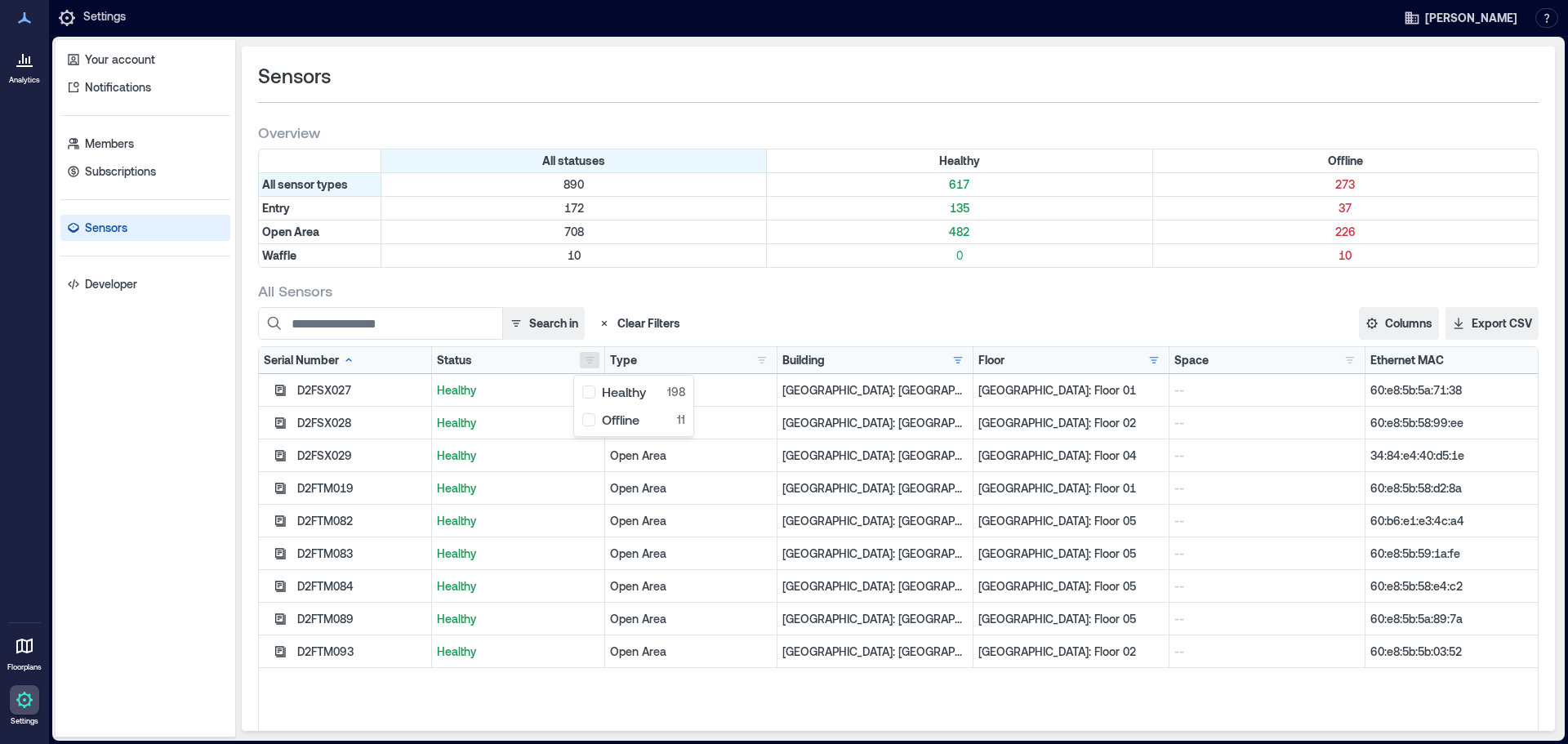
scroll to position [0, 0]
